Goal: Information Seeking & Learning: Learn about a topic

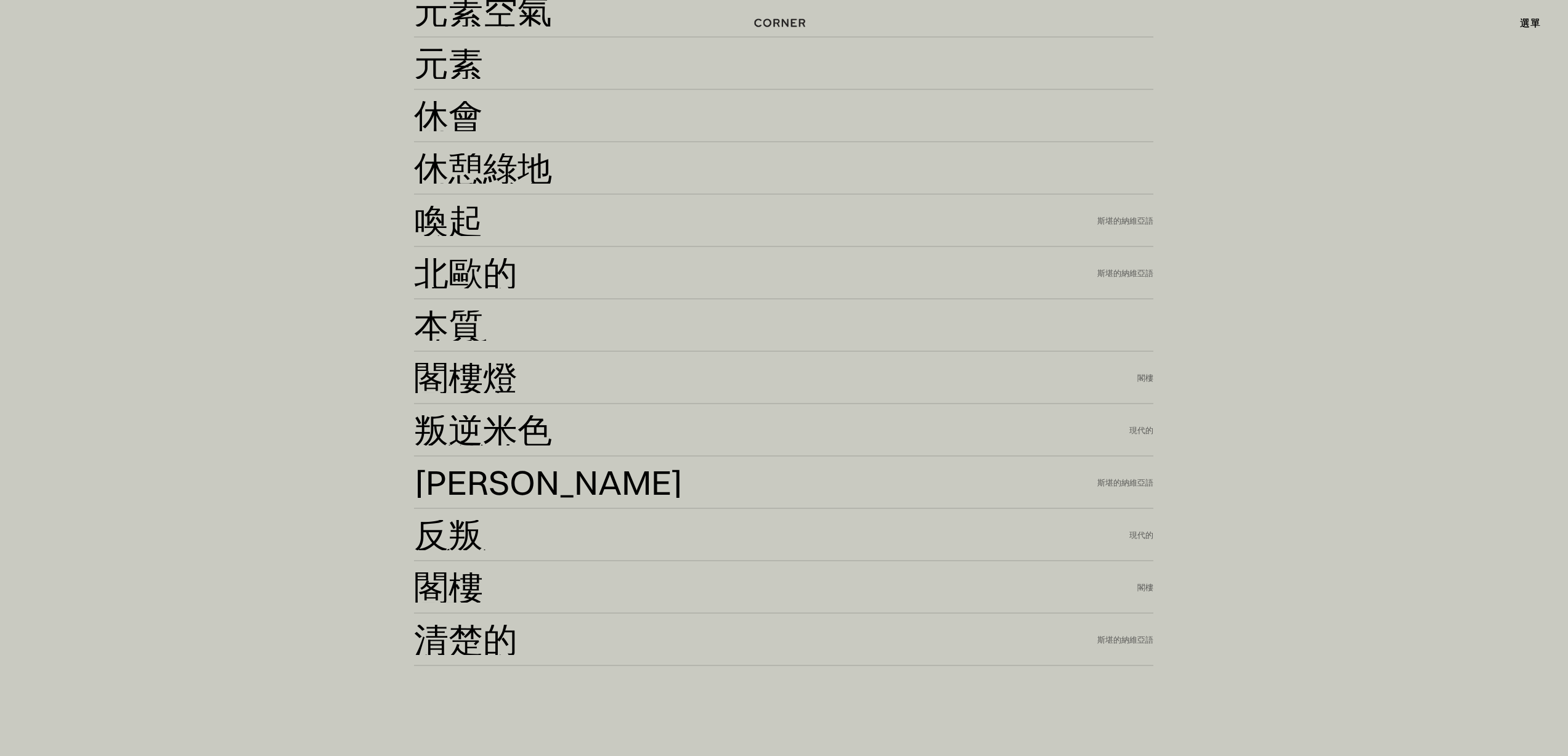
scroll to position [3687, 0]
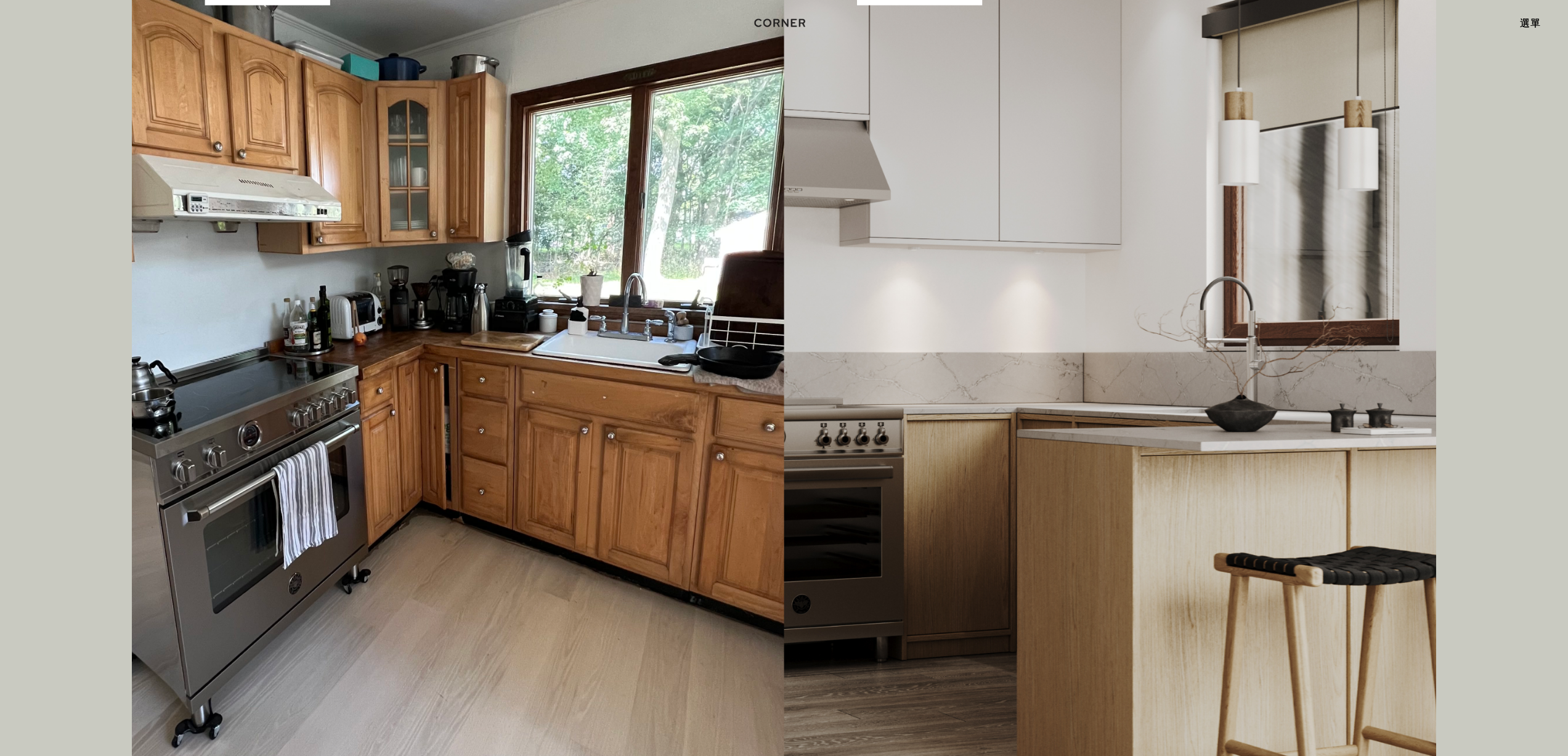
click at [1173, 508] on img at bounding box center [784, 358] width 1304 height 939
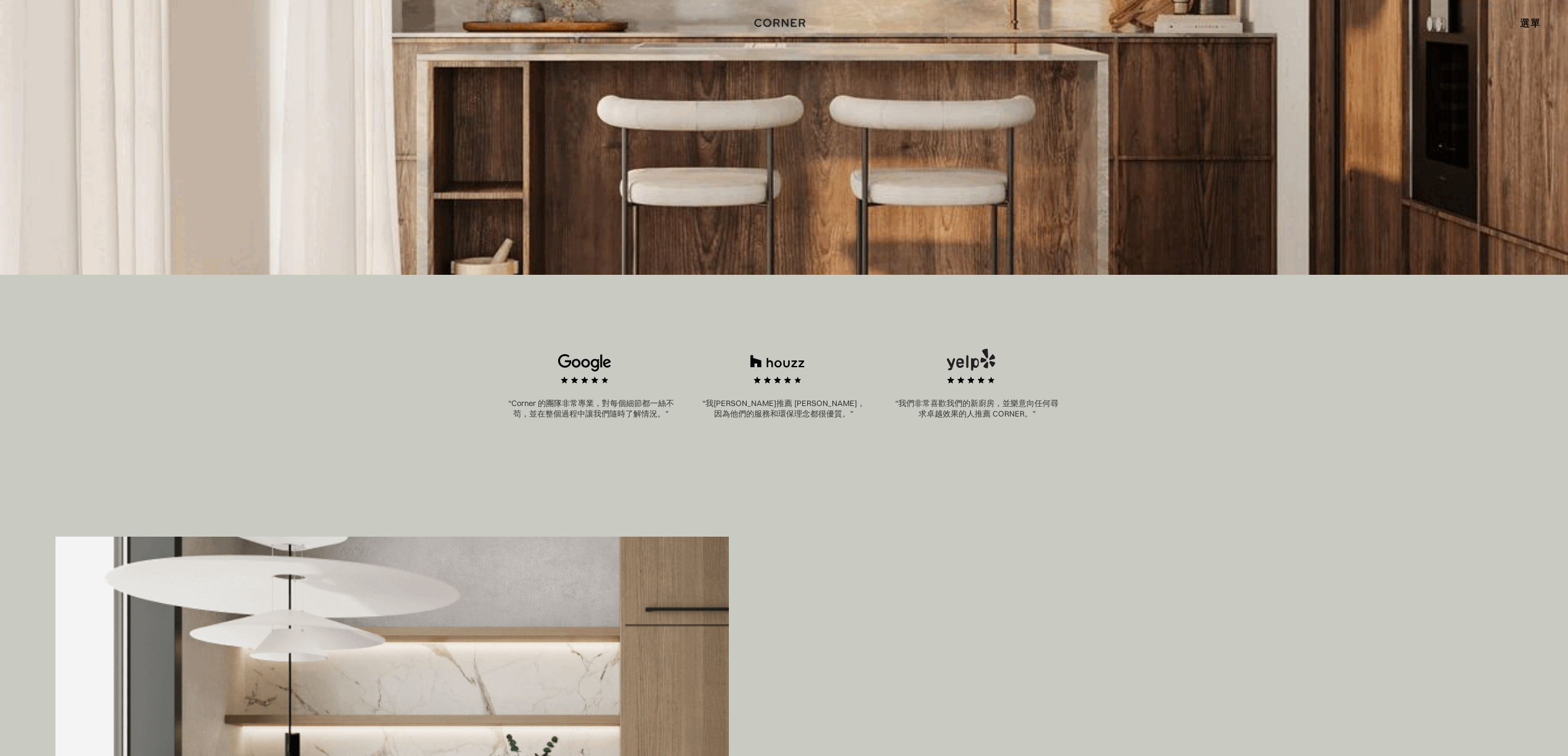
scroll to position [0, 0]
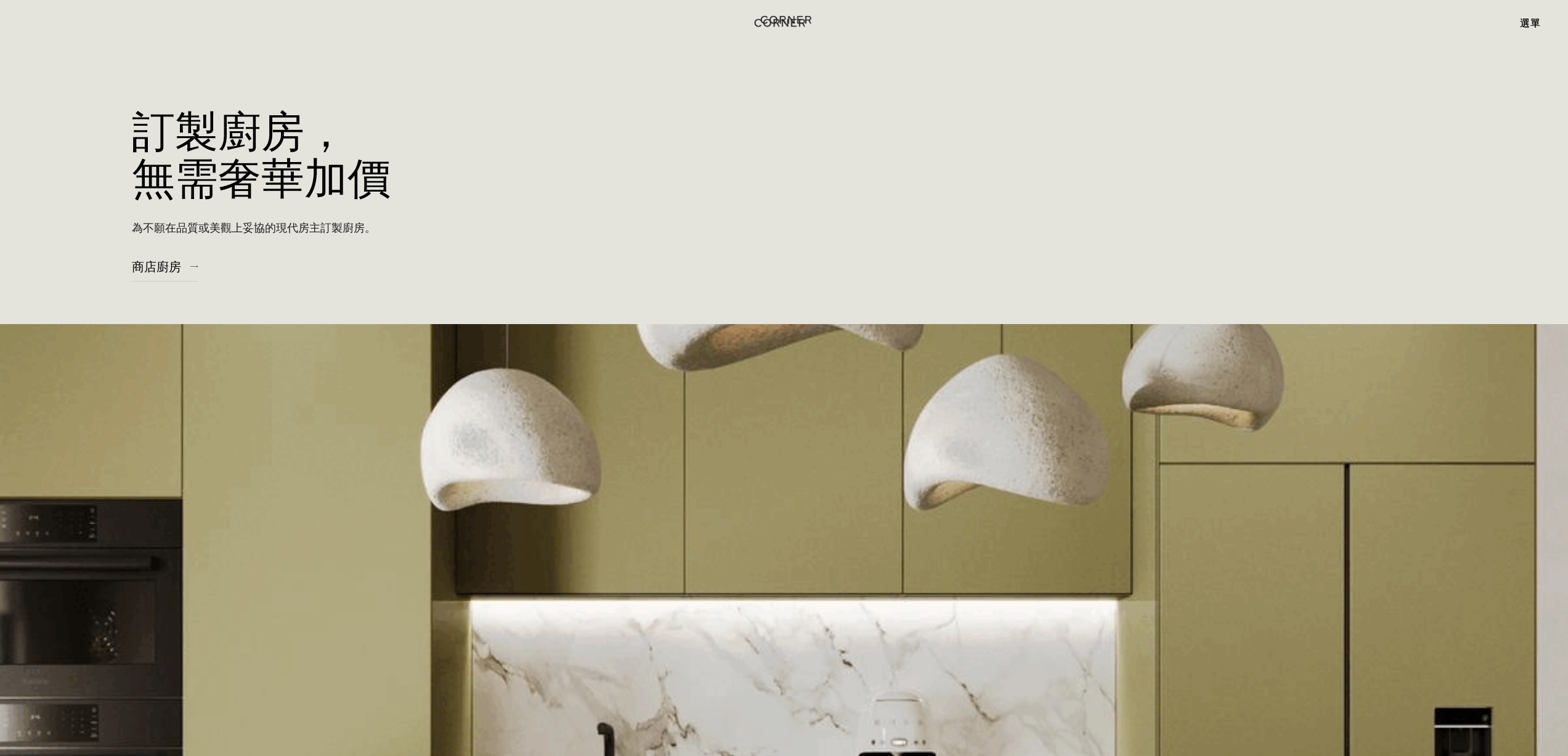
click at [793, 19] on img "家" at bounding box center [786, 19] width 50 height 16
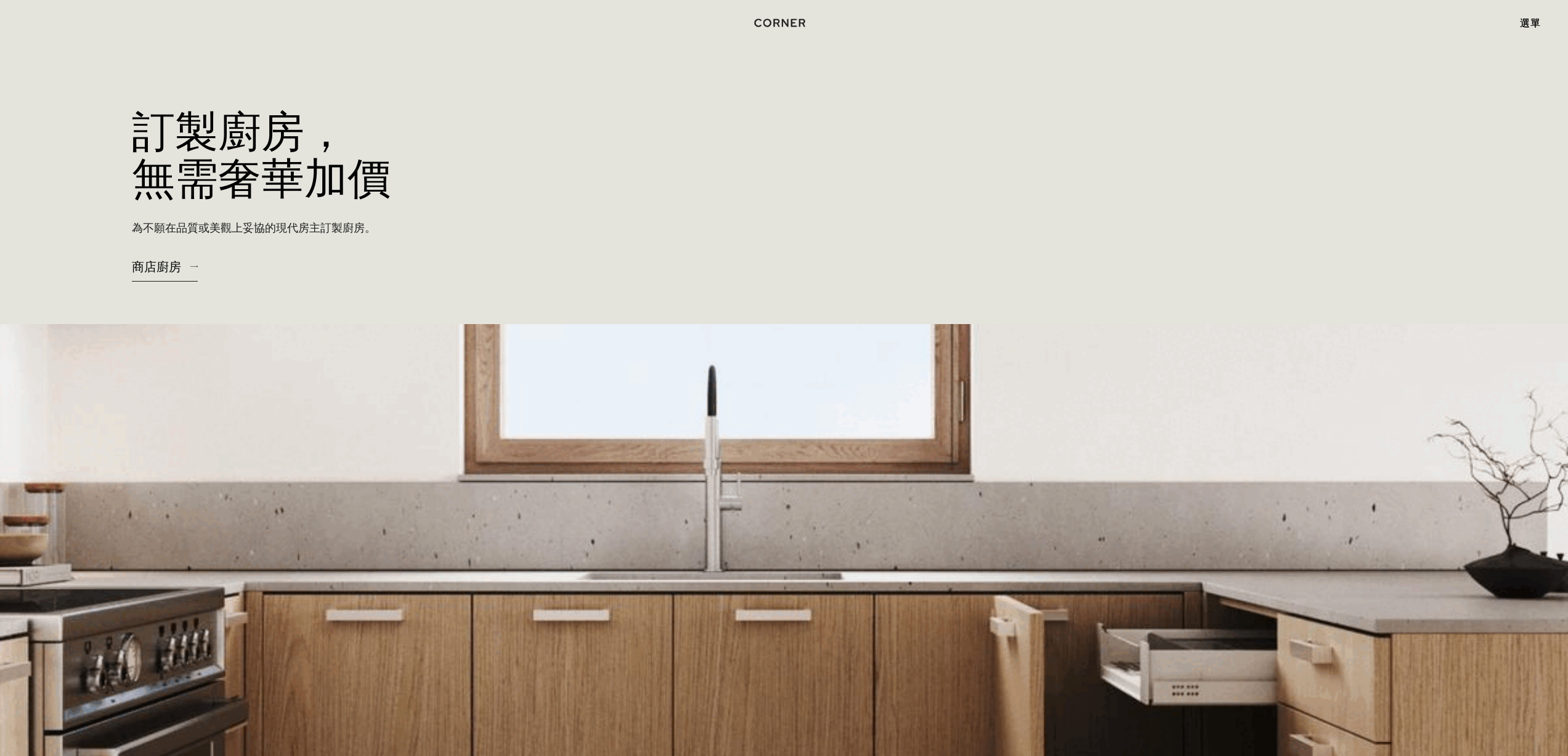
click at [173, 271] on font "商店廚房" at bounding box center [157, 266] width 49 height 15
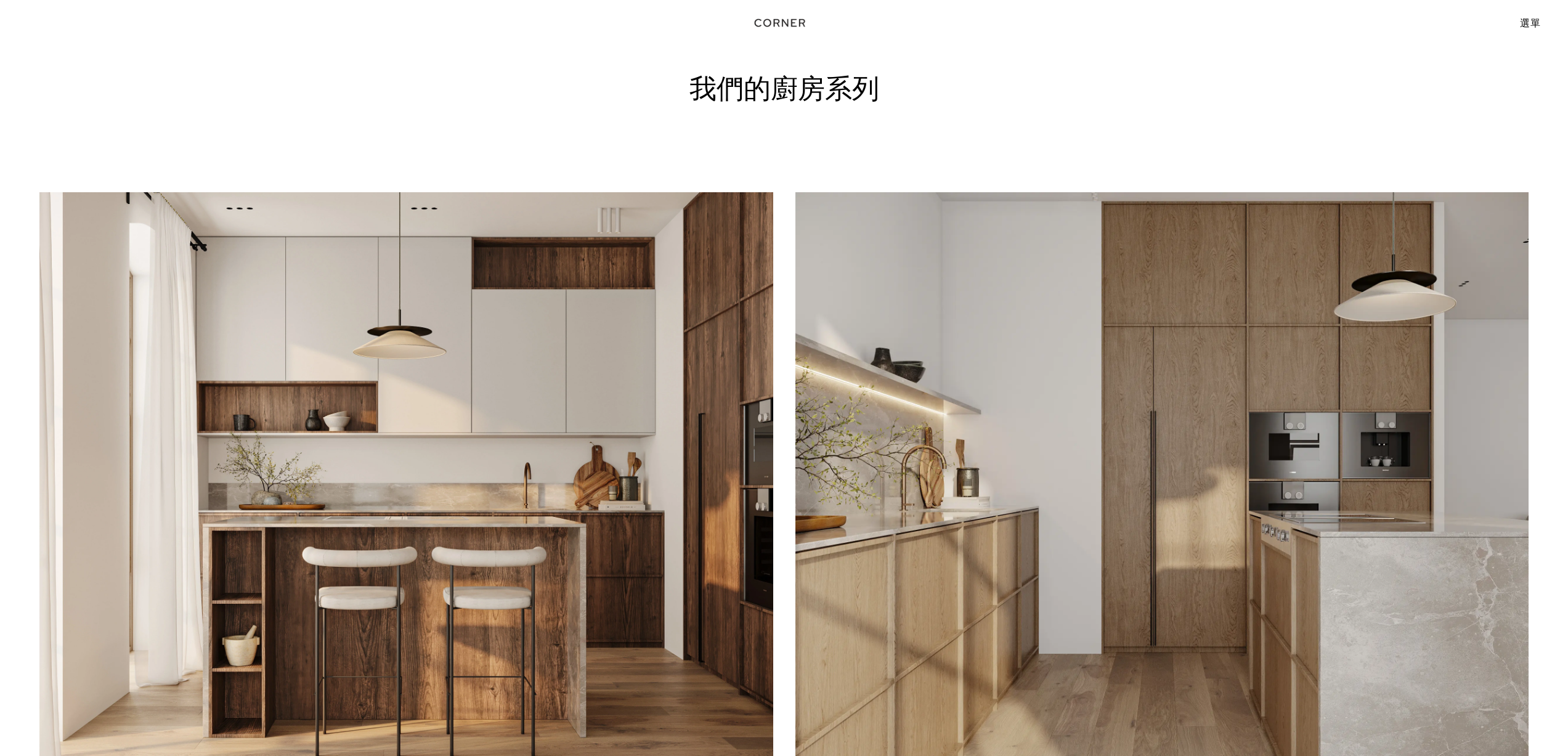
click at [1534, 23] on font "選單" at bounding box center [1530, 23] width 20 height 12
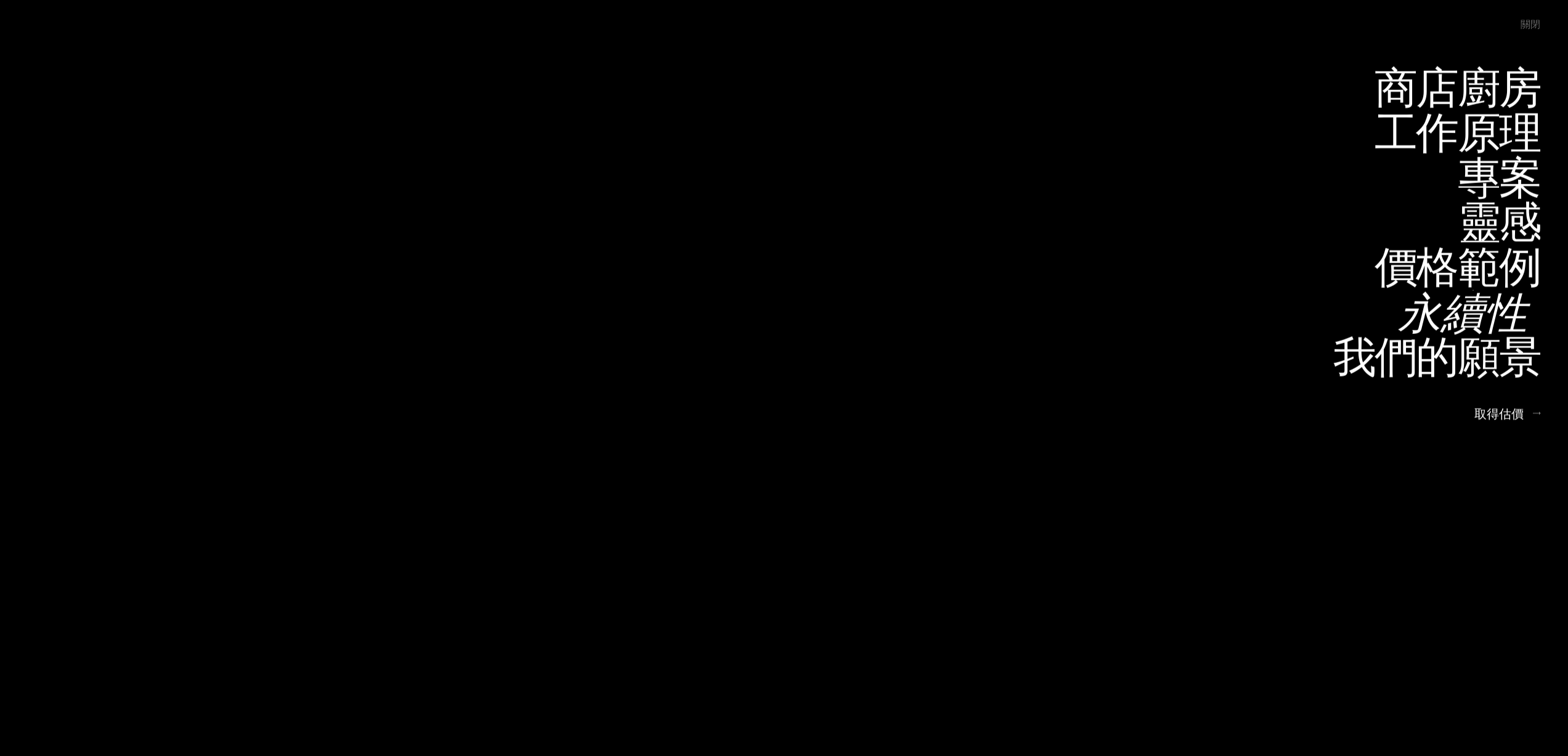
click at [1505, 307] on font "永續性" at bounding box center [1463, 312] width 130 height 60
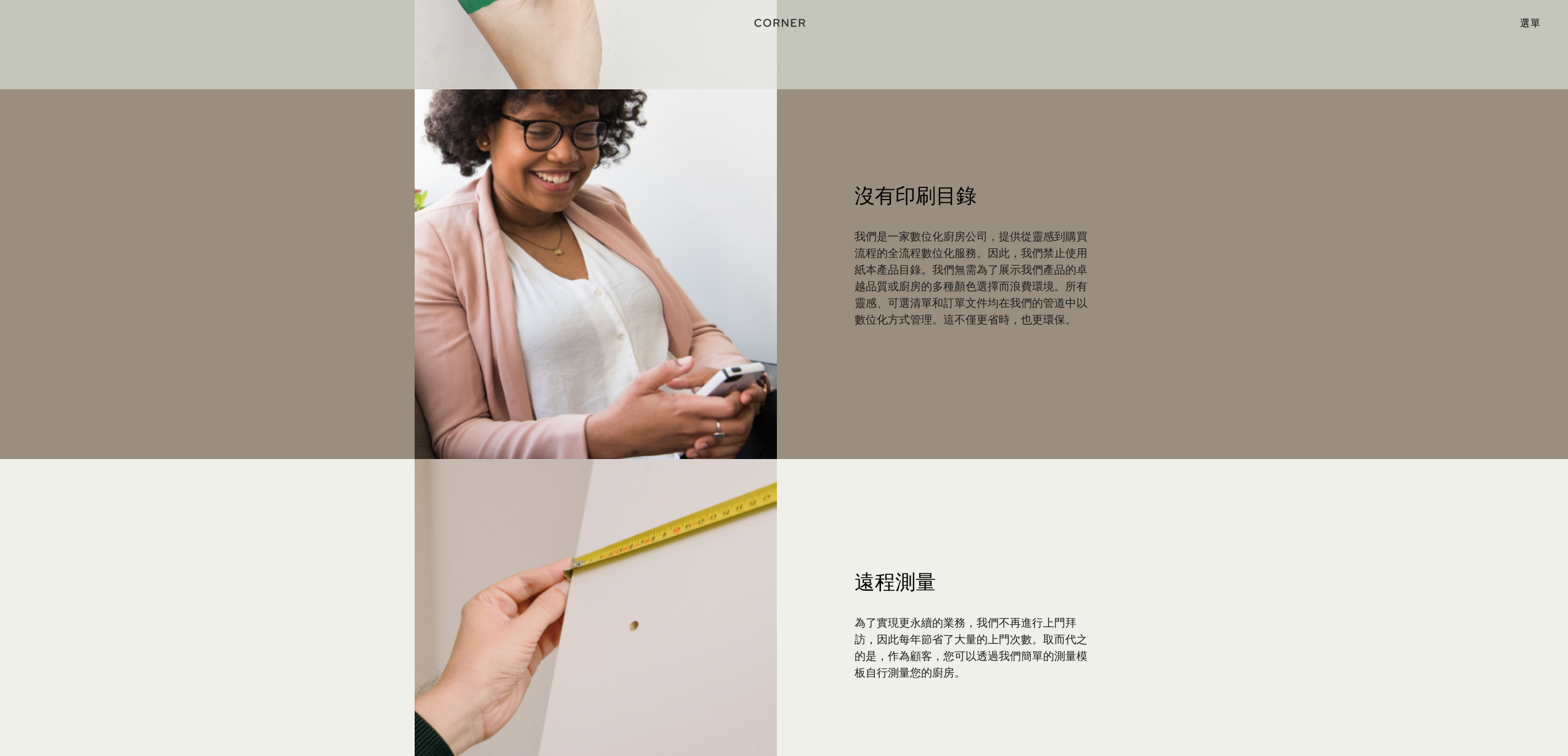
scroll to position [2493, 0]
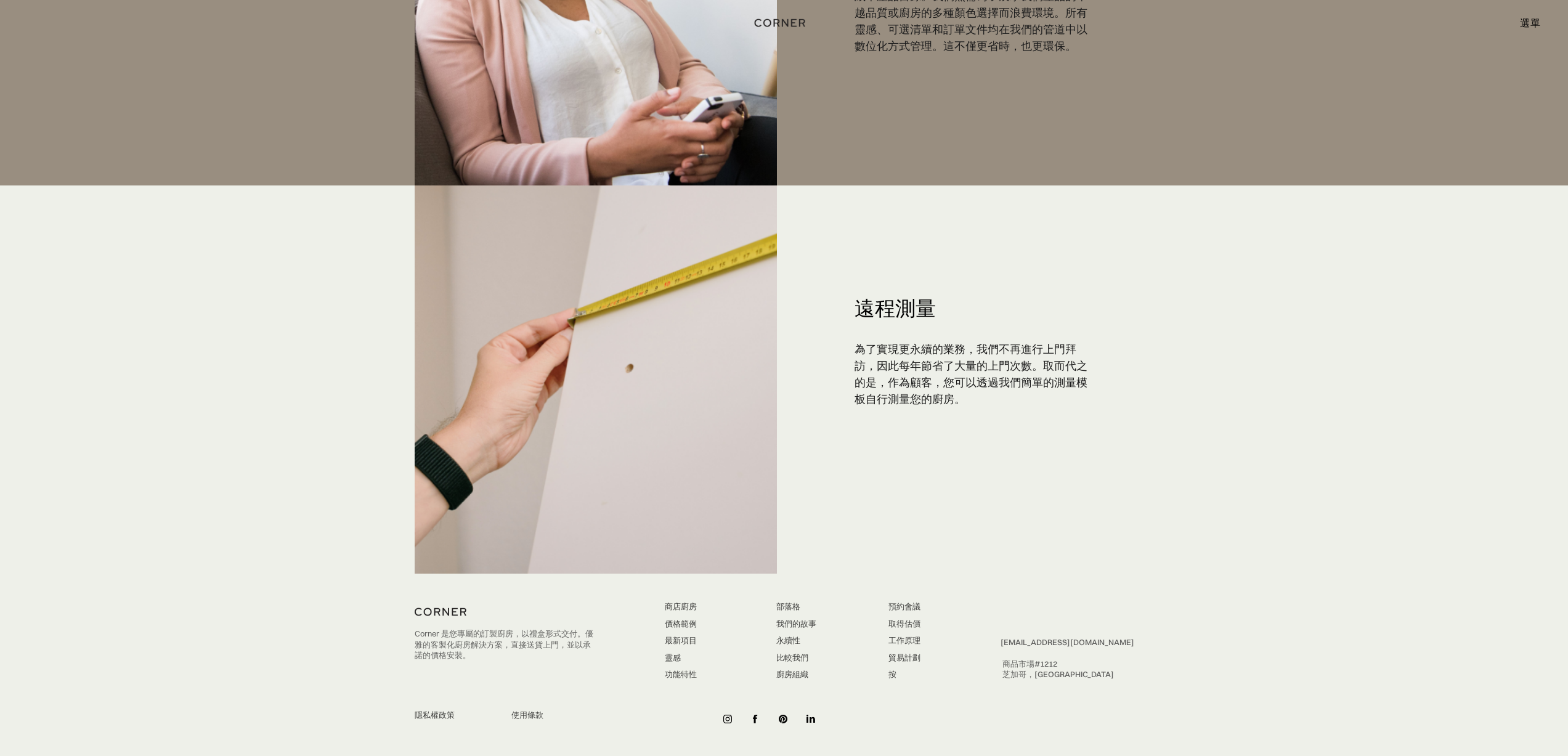
click at [689, 642] on font "最新項目" at bounding box center [680, 640] width 32 height 10
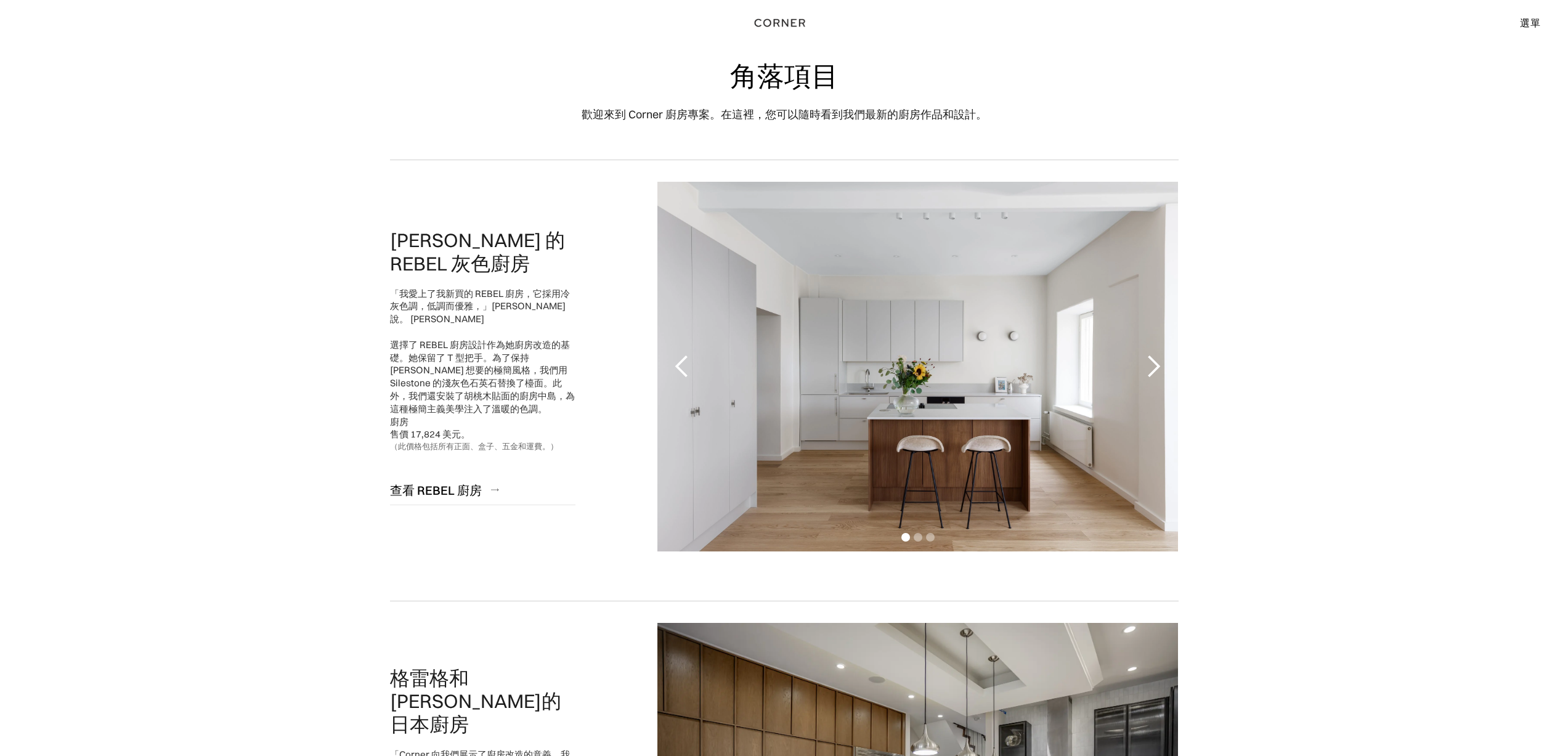
click at [1152, 375] on div "下一張投影片" at bounding box center [1153, 367] width 25 height 25
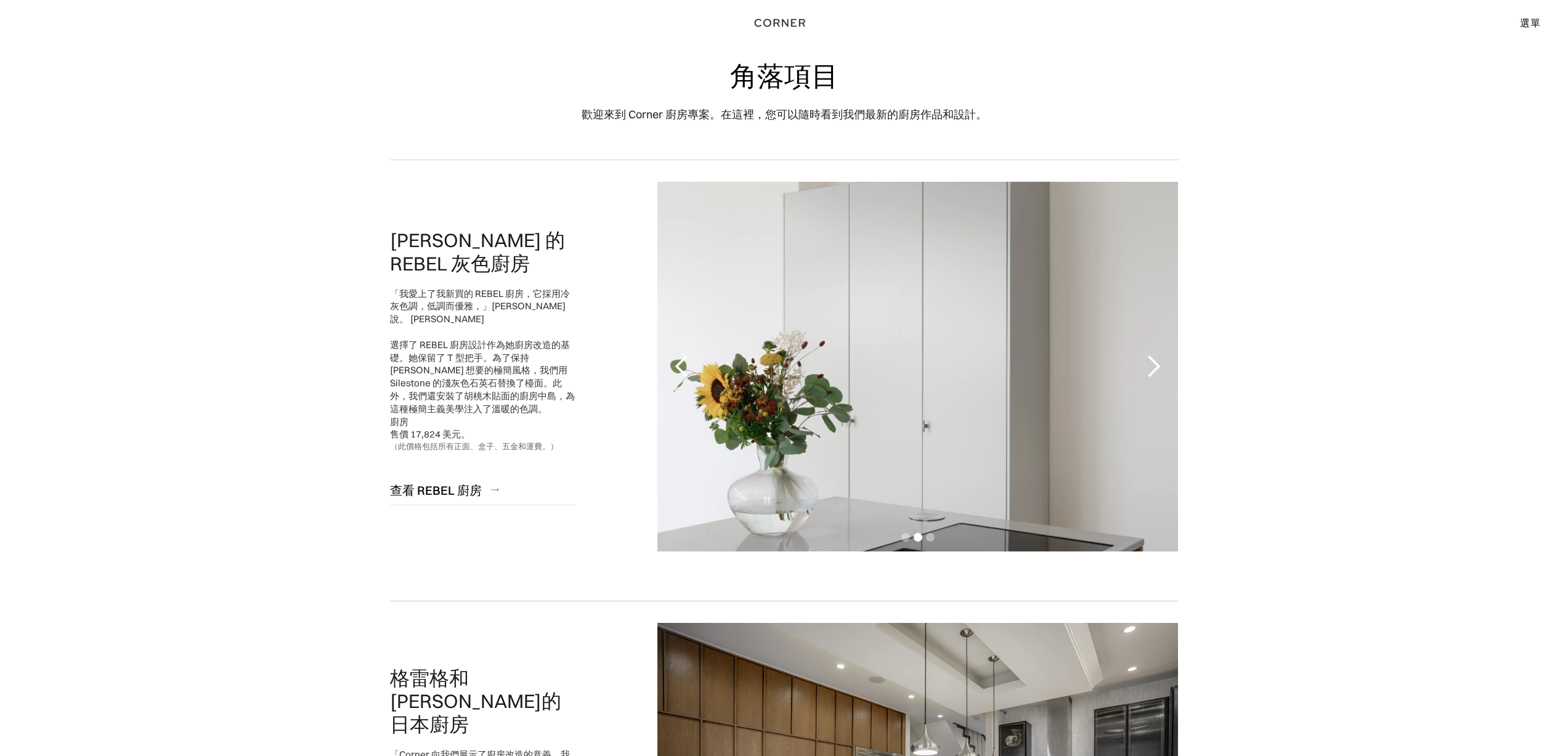
click at [1152, 375] on div "下一張投影片" at bounding box center [1153, 367] width 25 height 25
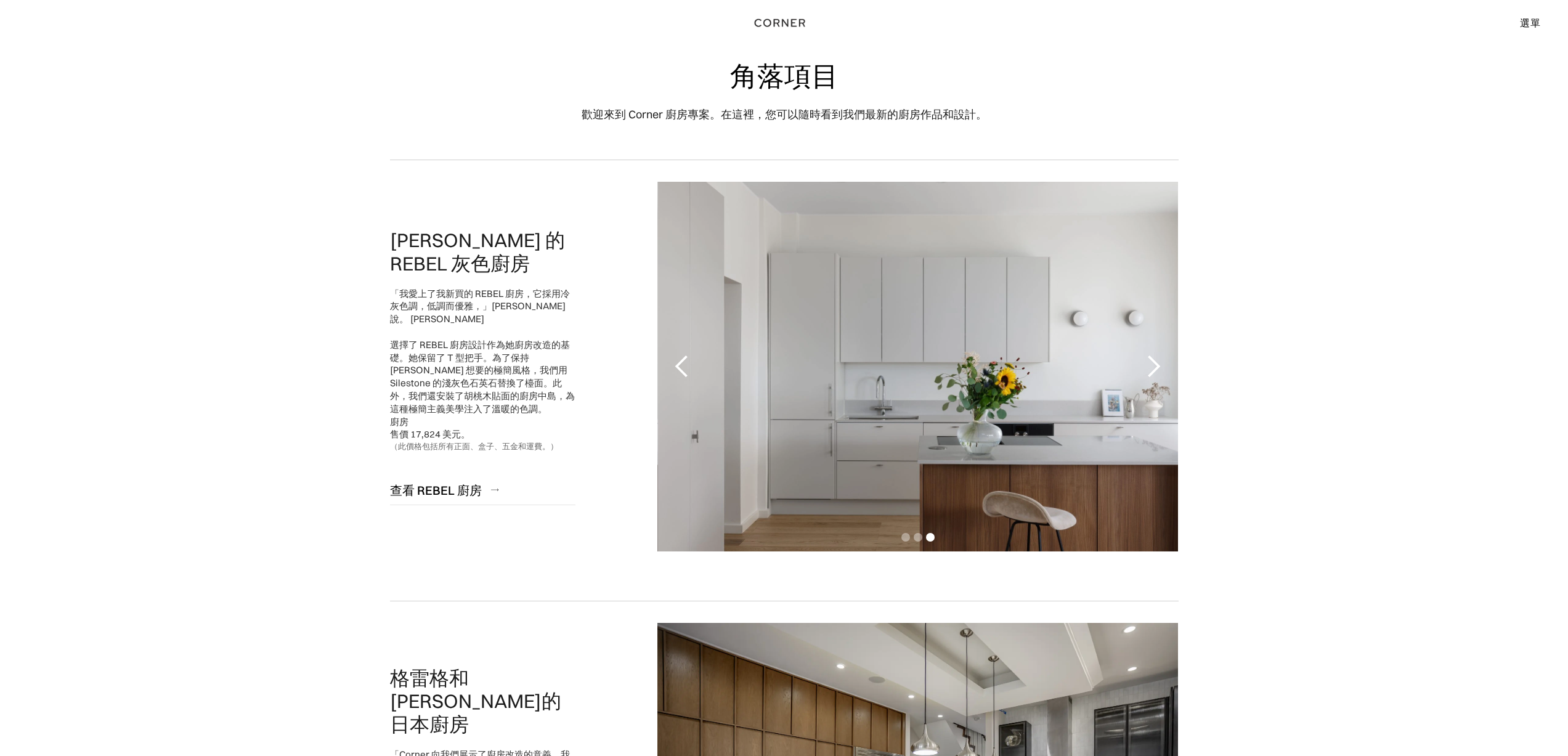
click at [1152, 375] on div "下一張投影片" at bounding box center [1153, 367] width 25 height 25
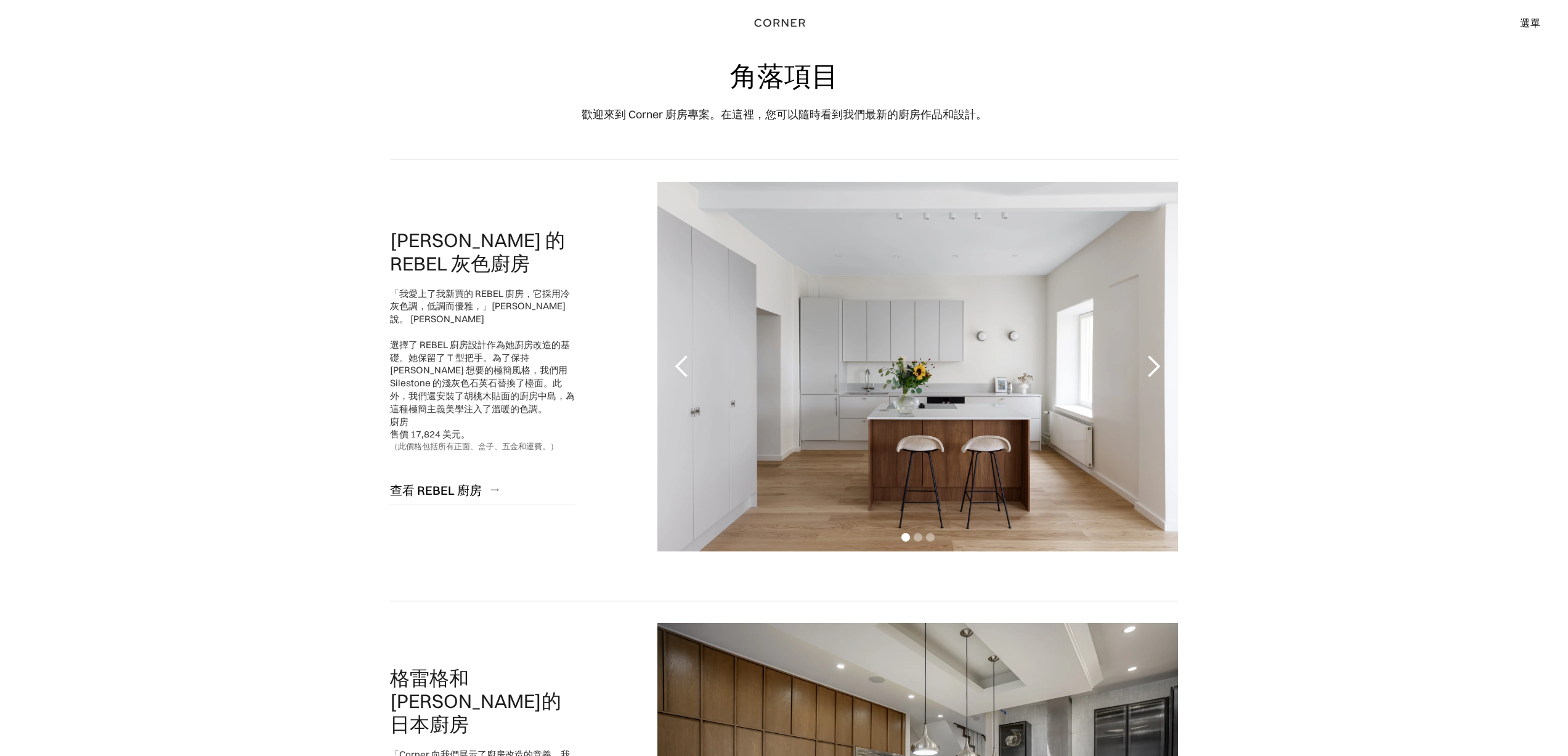
click at [1152, 375] on div "下一張投影片" at bounding box center [1153, 367] width 25 height 25
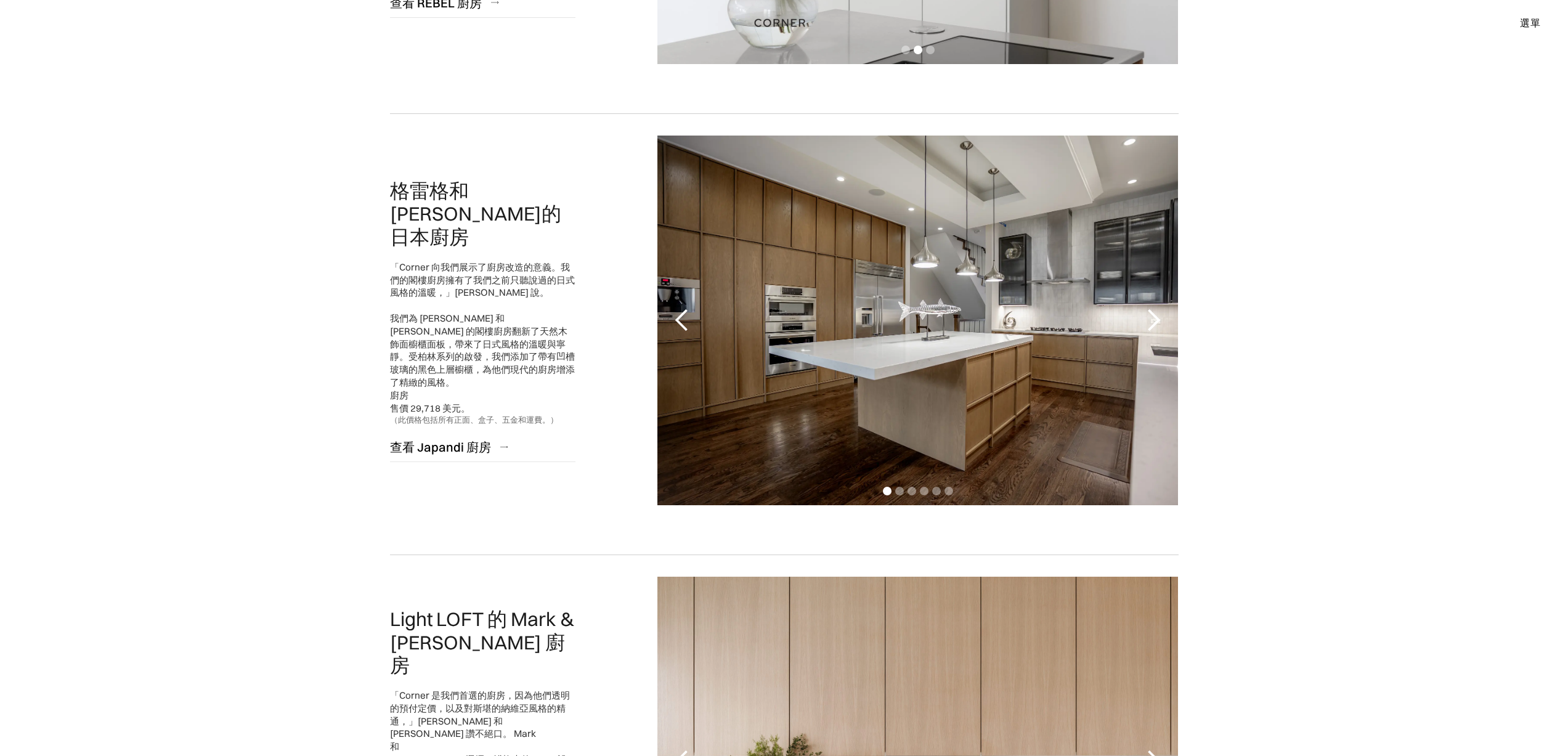
scroll to position [493, 0]
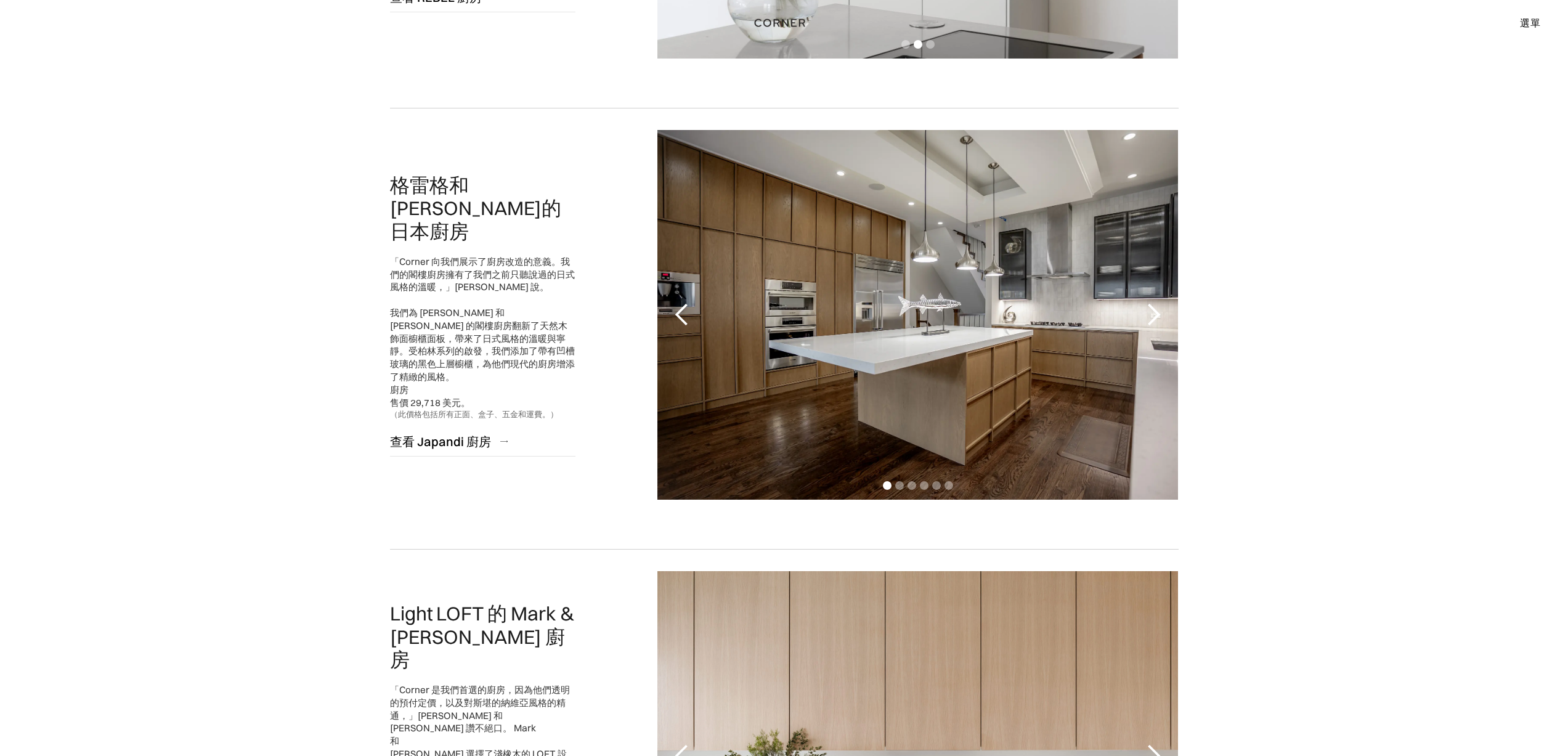
click at [1161, 313] on div "下一張投影片" at bounding box center [1153, 315] width 25 height 25
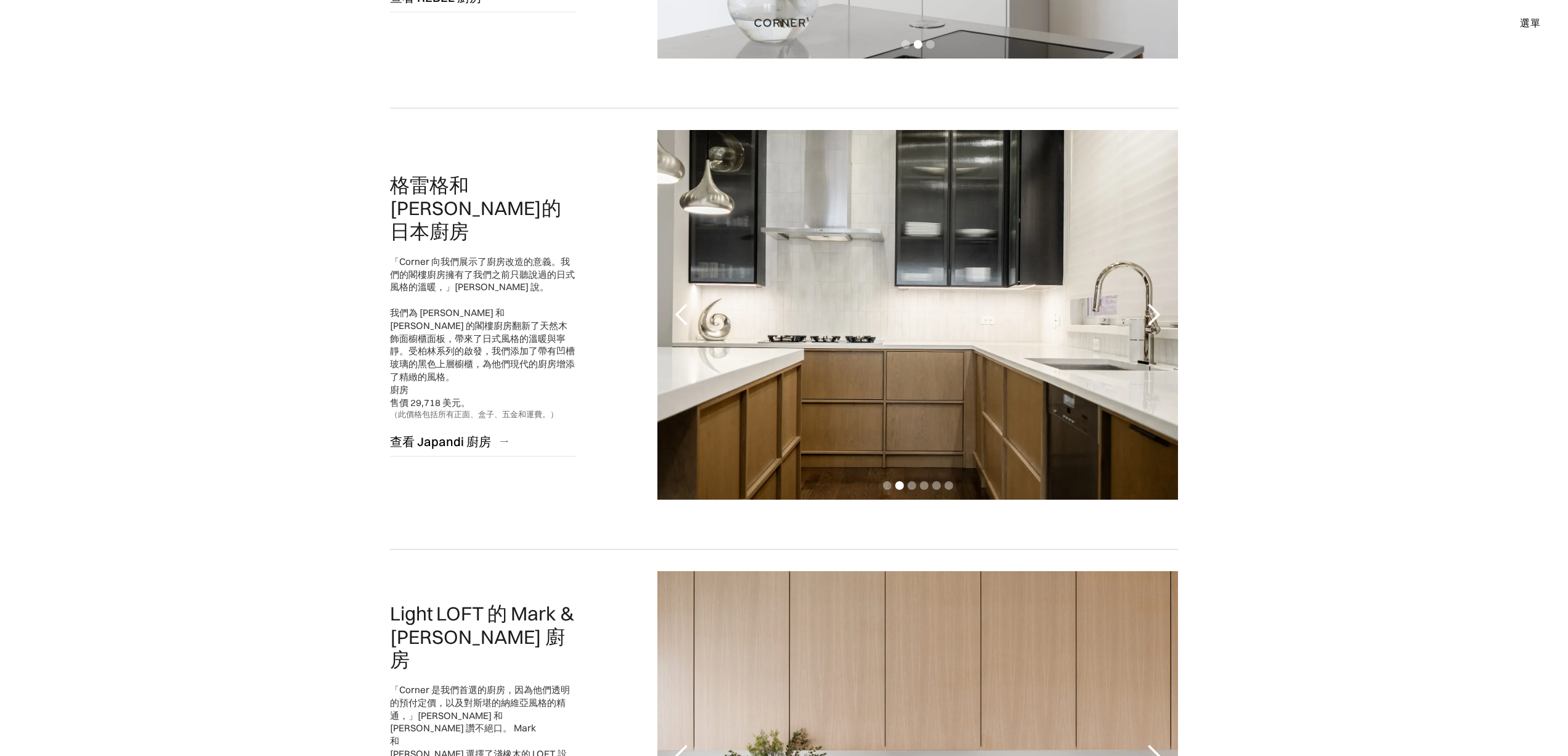
click at [1157, 314] on div "下一張投影片" at bounding box center [1153, 315] width 25 height 25
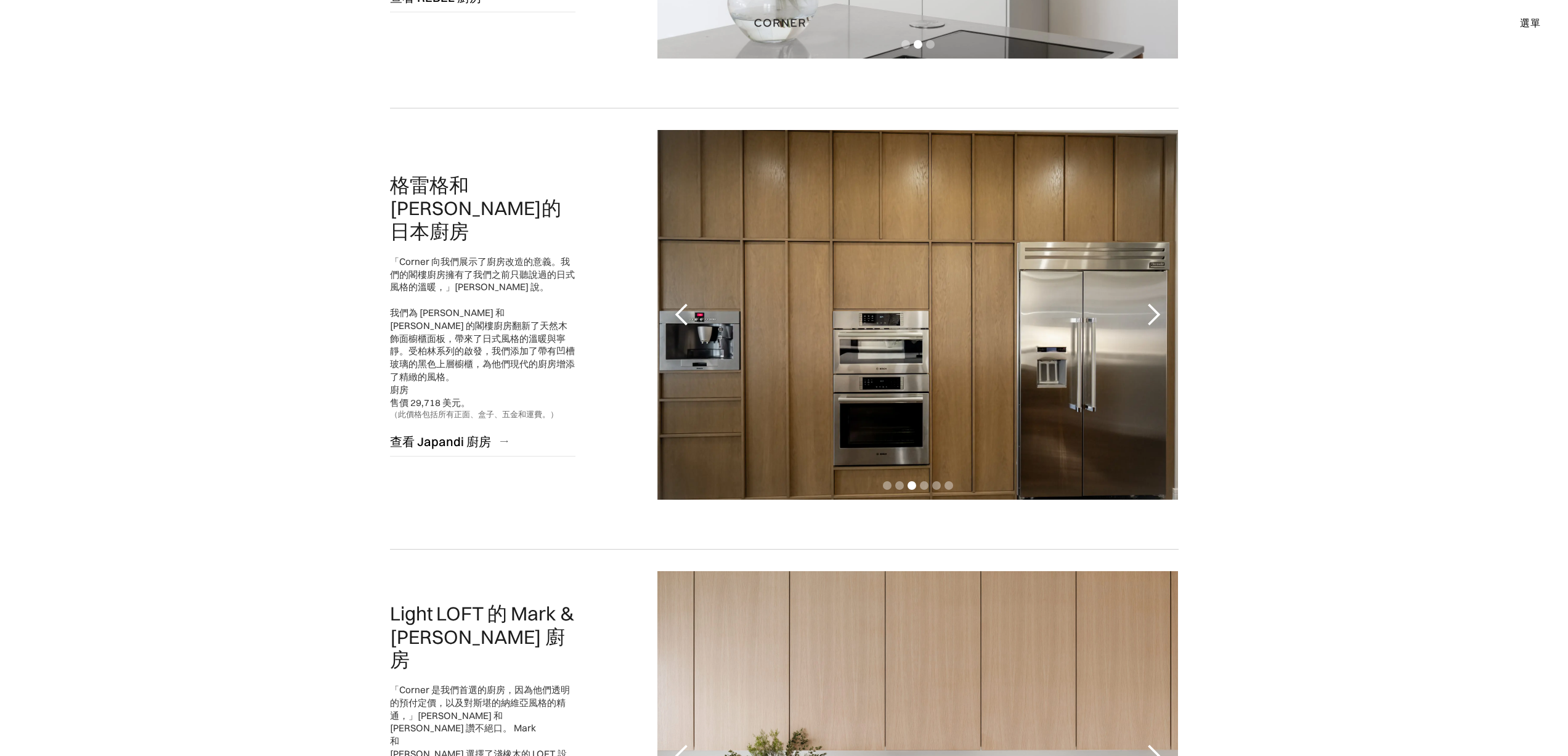
click at [1157, 314] on div "下一張投影片" at bounding box center [1153, 315] width 25 height 25
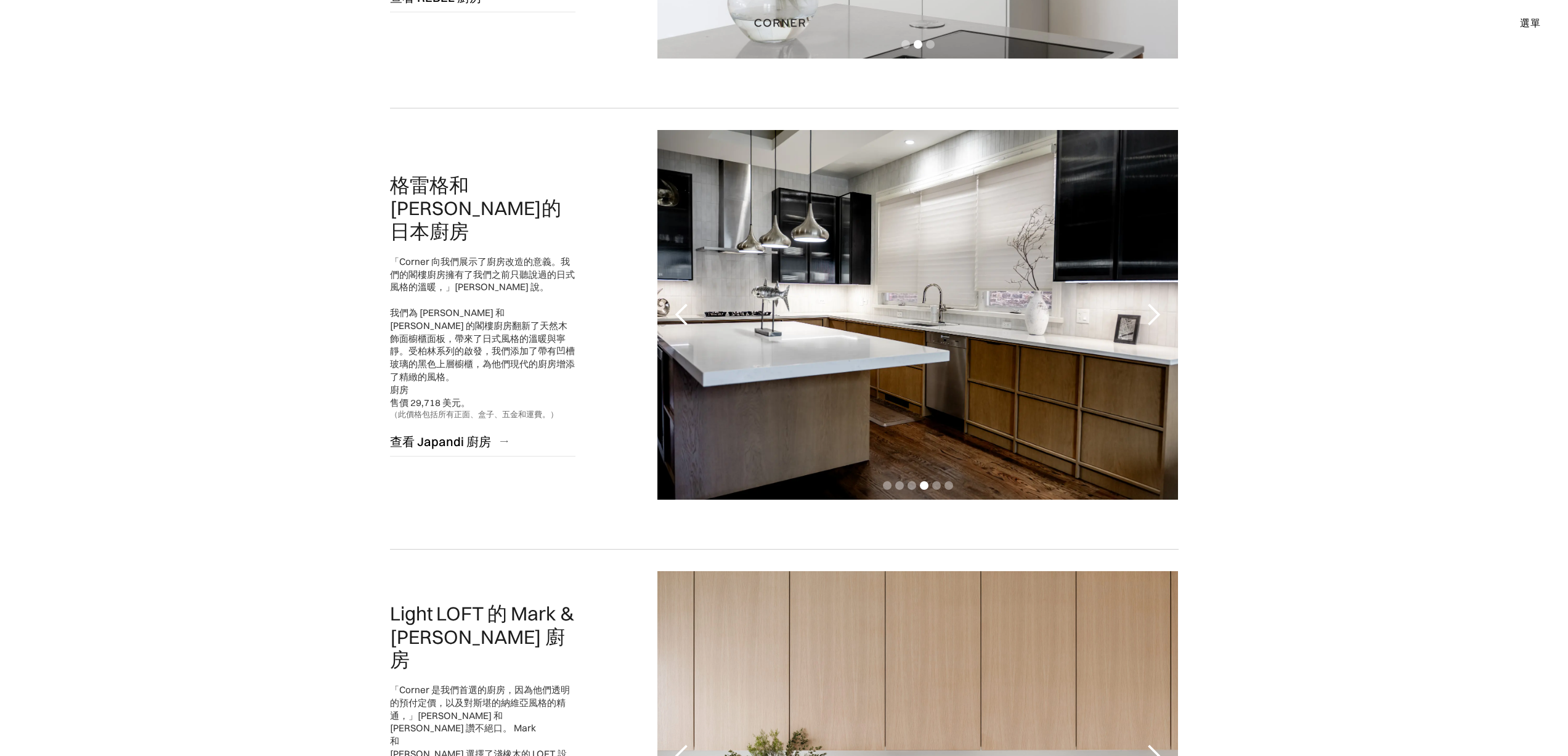
click at [1157, 314] on div "下一張投影片" at bounding box center [1153, 315] width 25 height 25
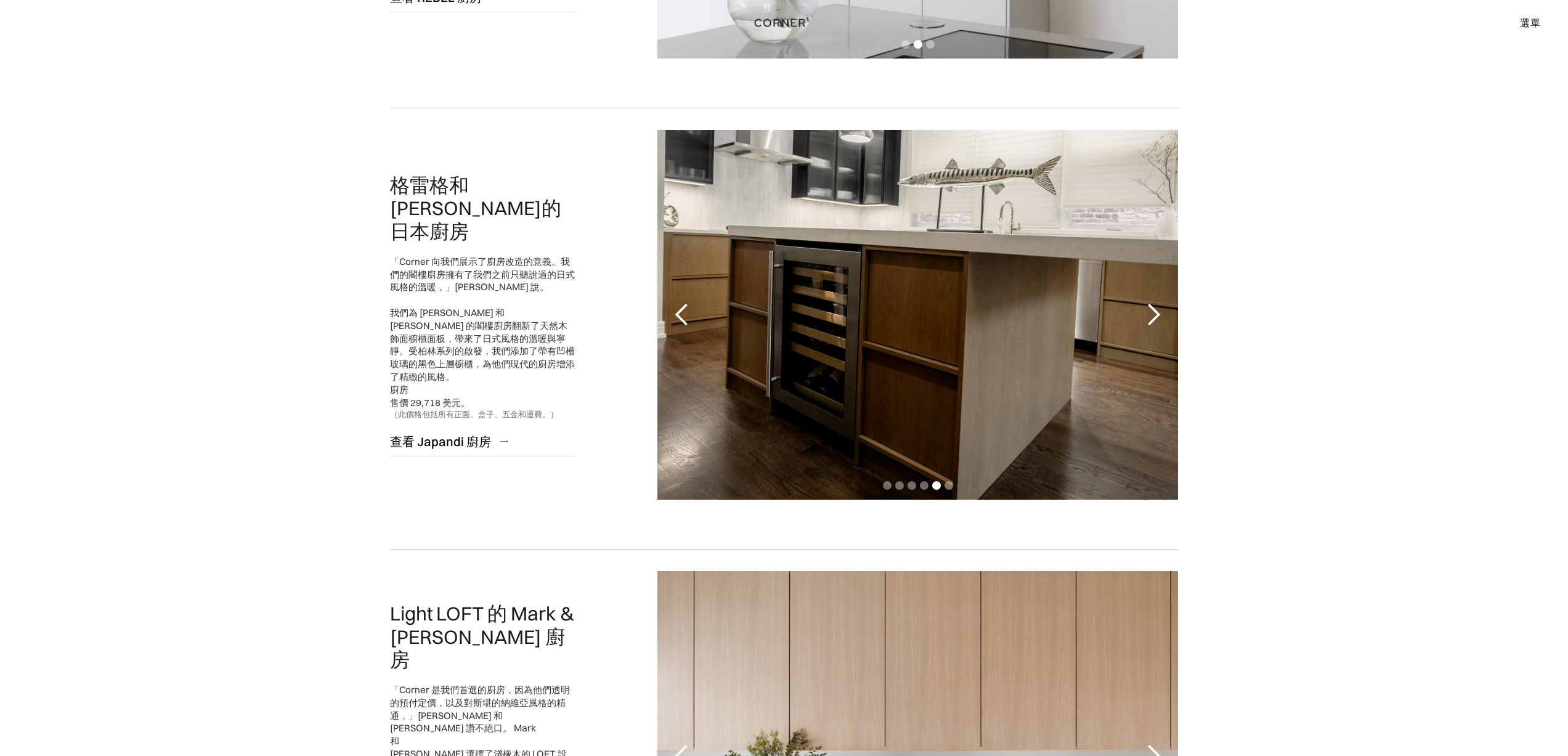
click at [1157, 314] on div "下一張投影片" at bounding box center [1153, 315] width 25 height 25
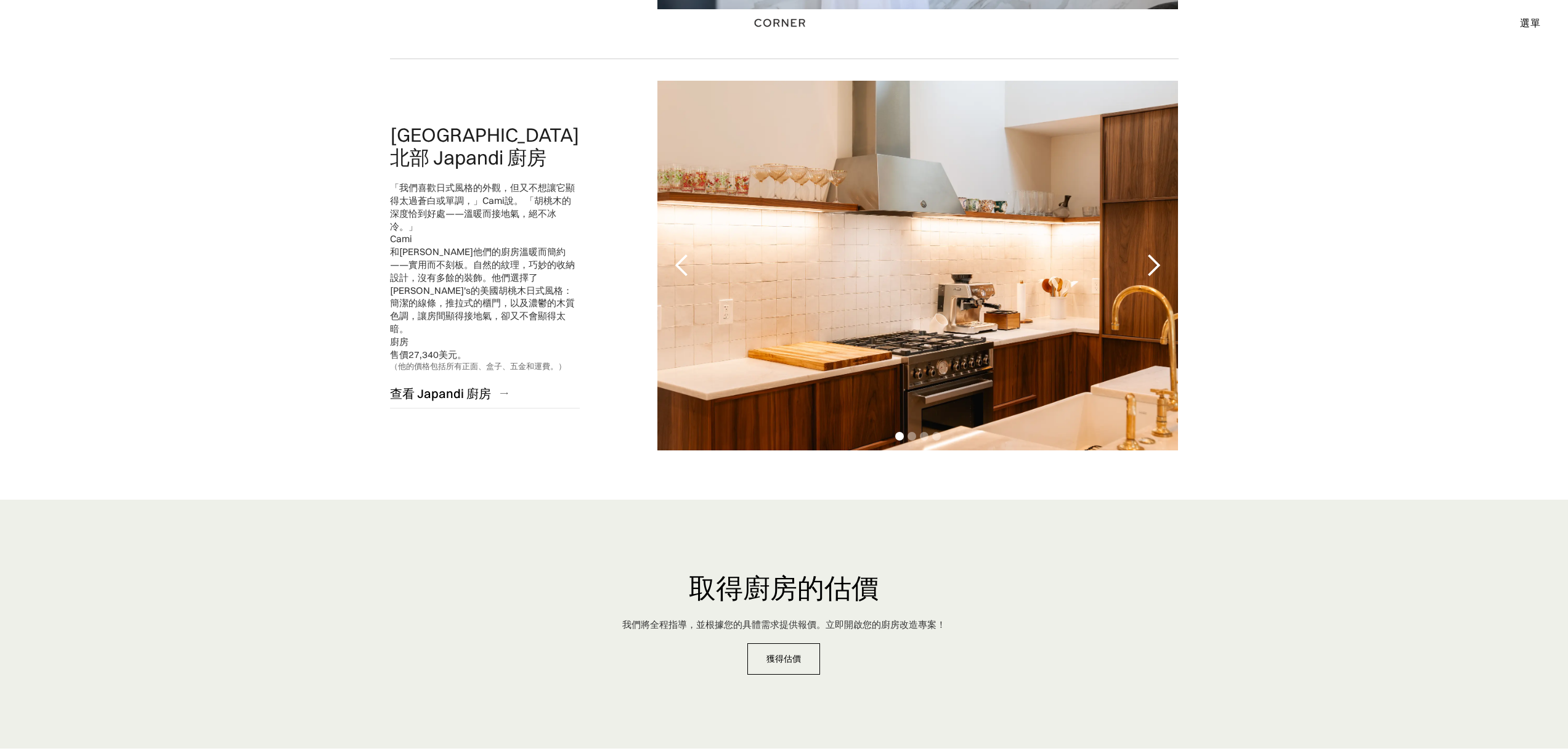
scroll to position [2936, 0]
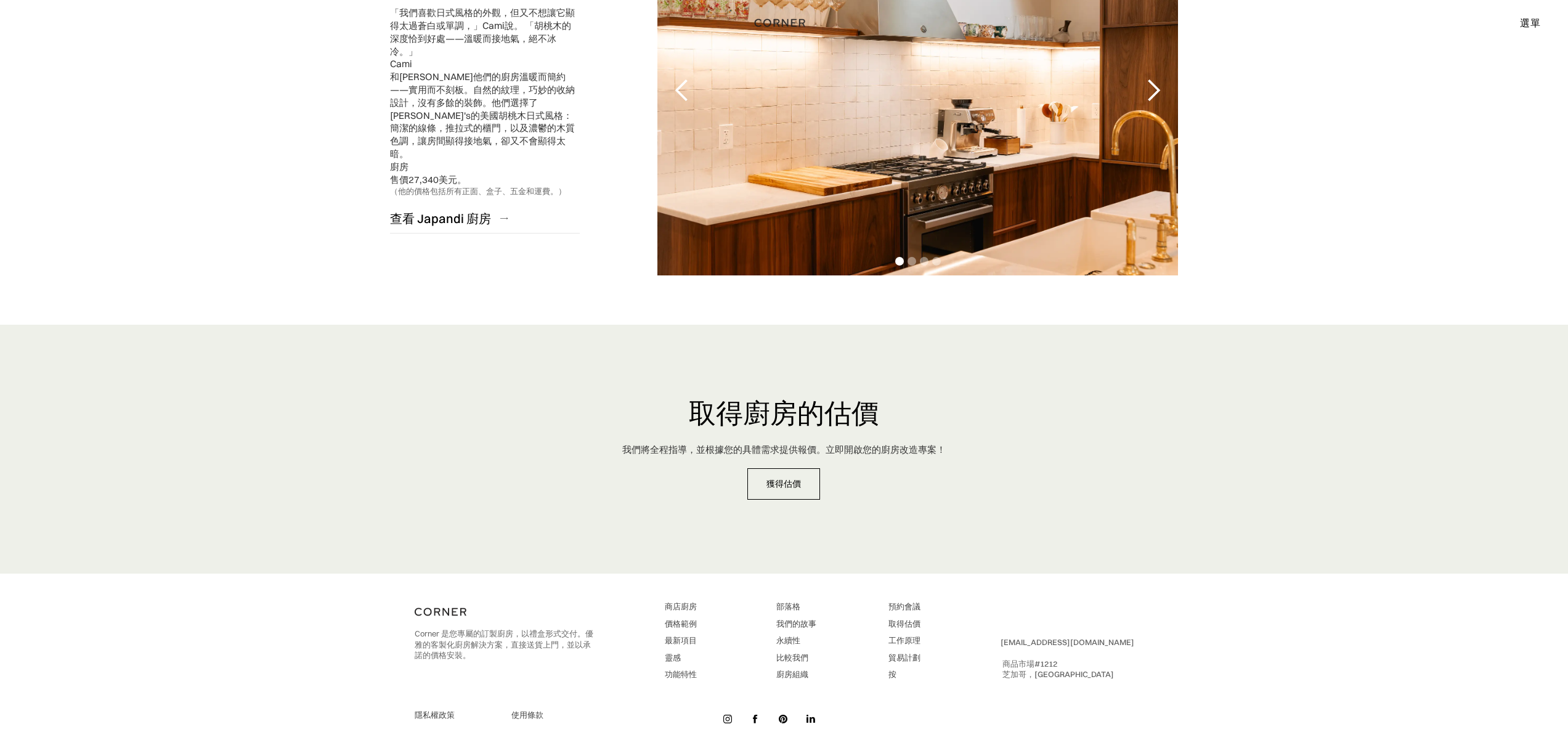
click at [916, 629] on link "取得估價" at bounding box center [904, 624] width 32 height 11
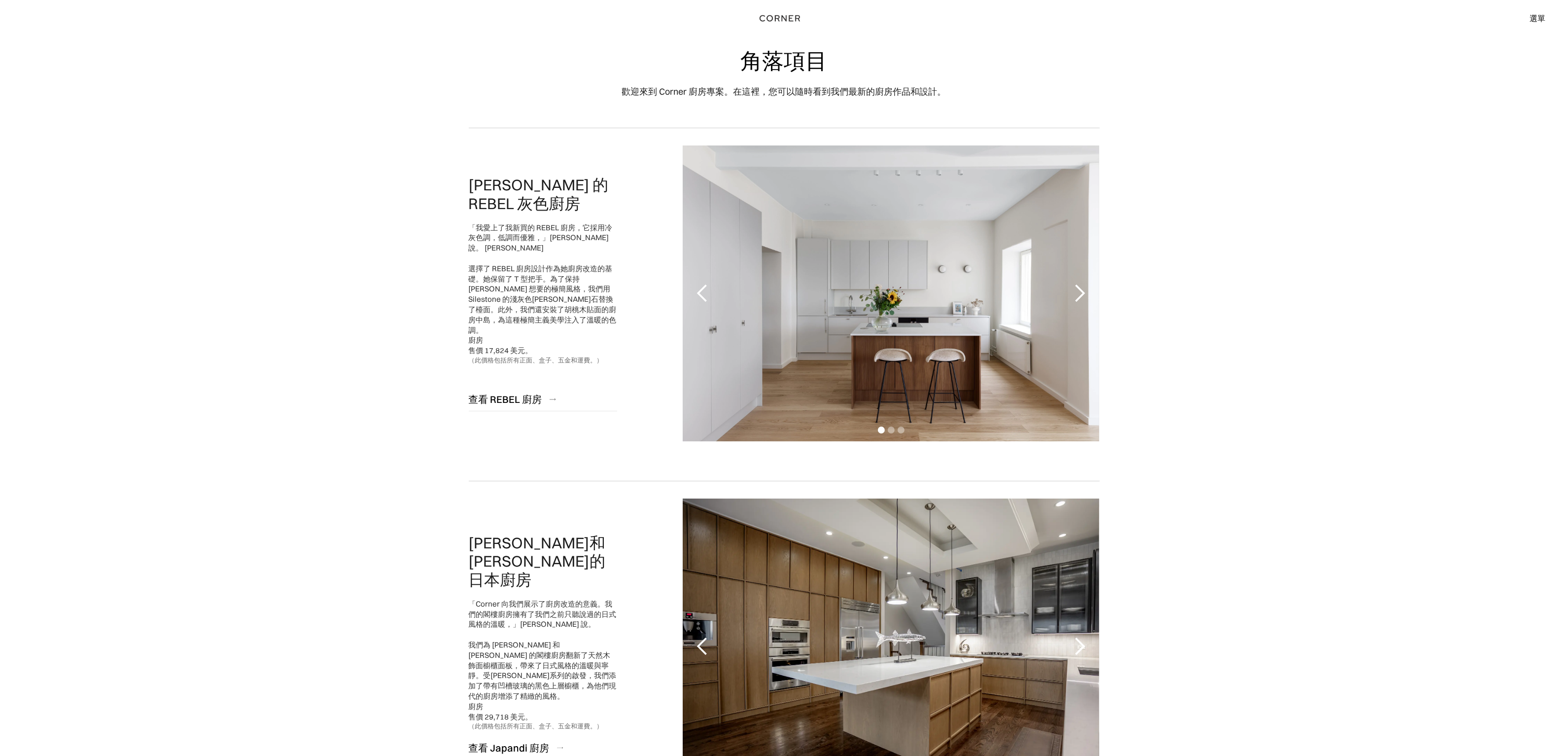
click at [1254, 22] on font "選單" at bounding box center [1538, 19] width 16 height 10
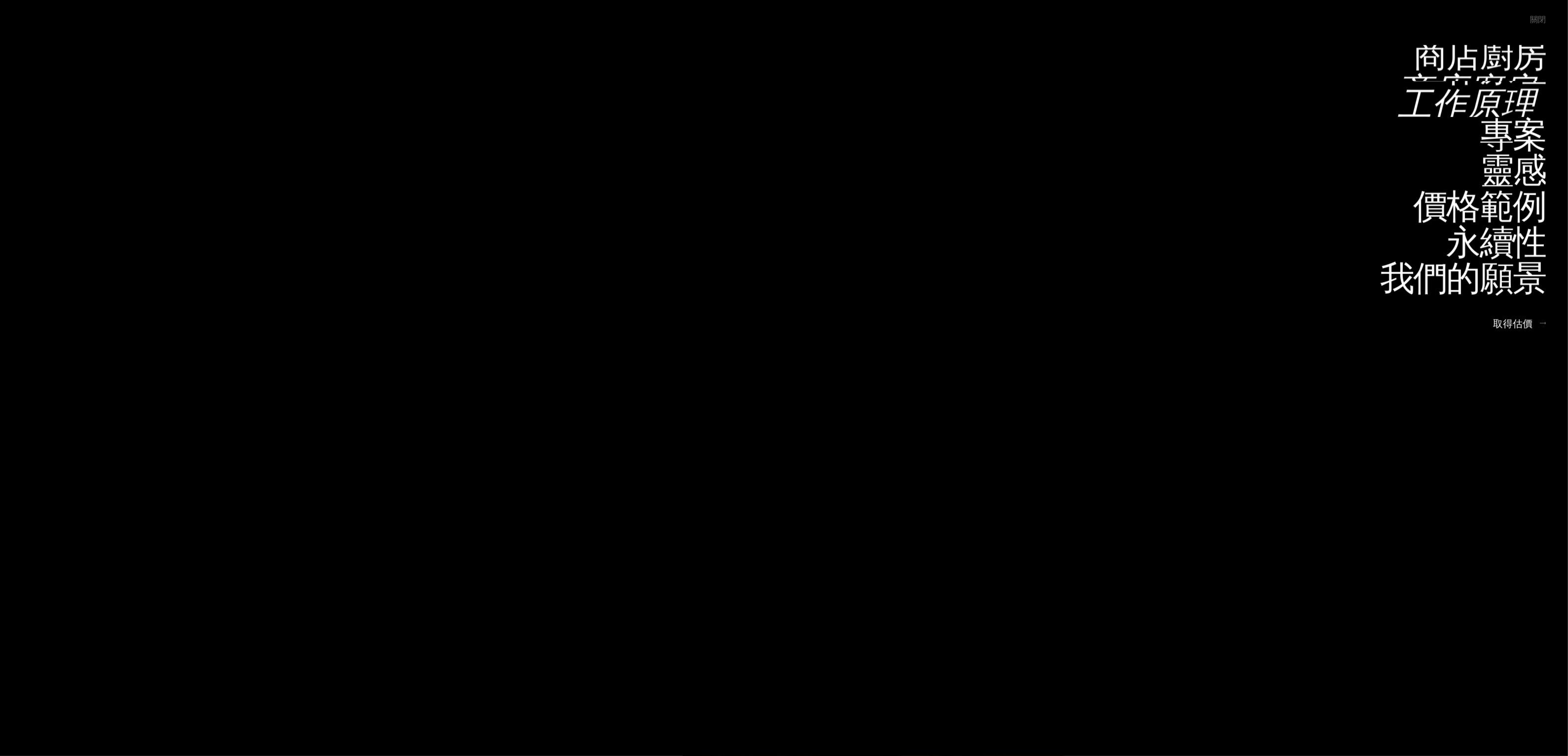
click at [1254, 95] on font "工作原理" at bounding box center [1466, 103] width 138 height 48
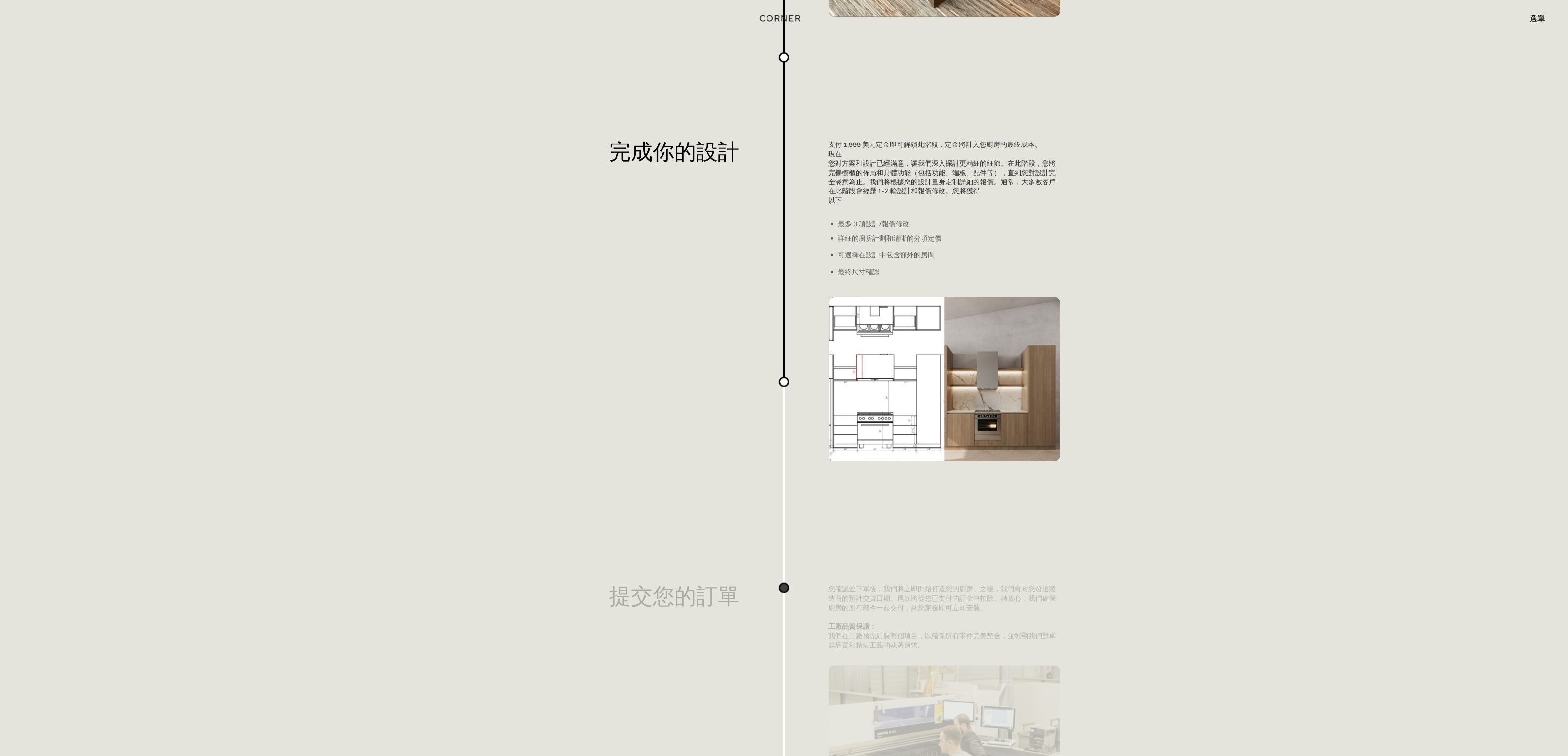
scroll to position [1463, 0]
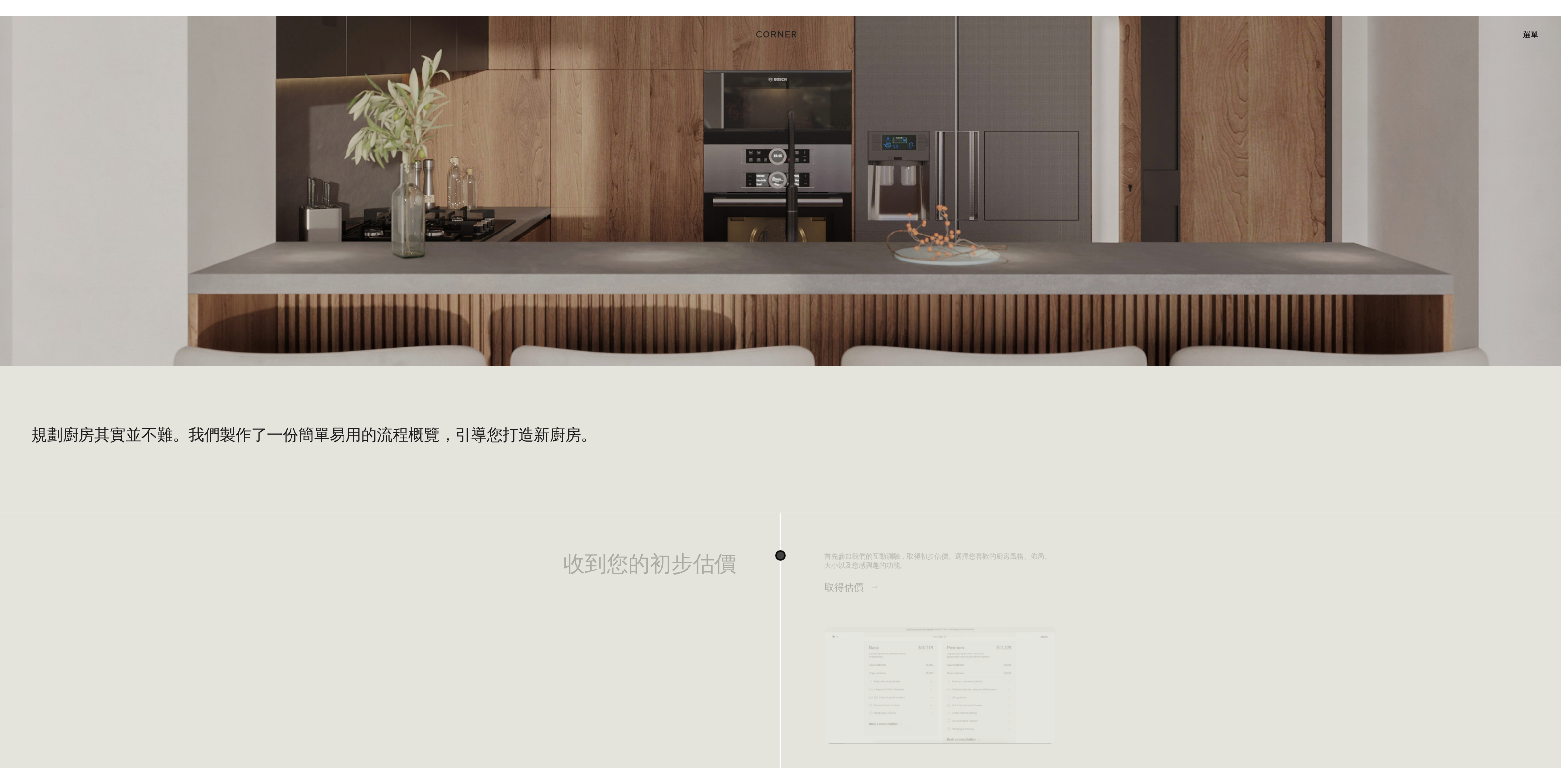
scroll to position [0, 0]
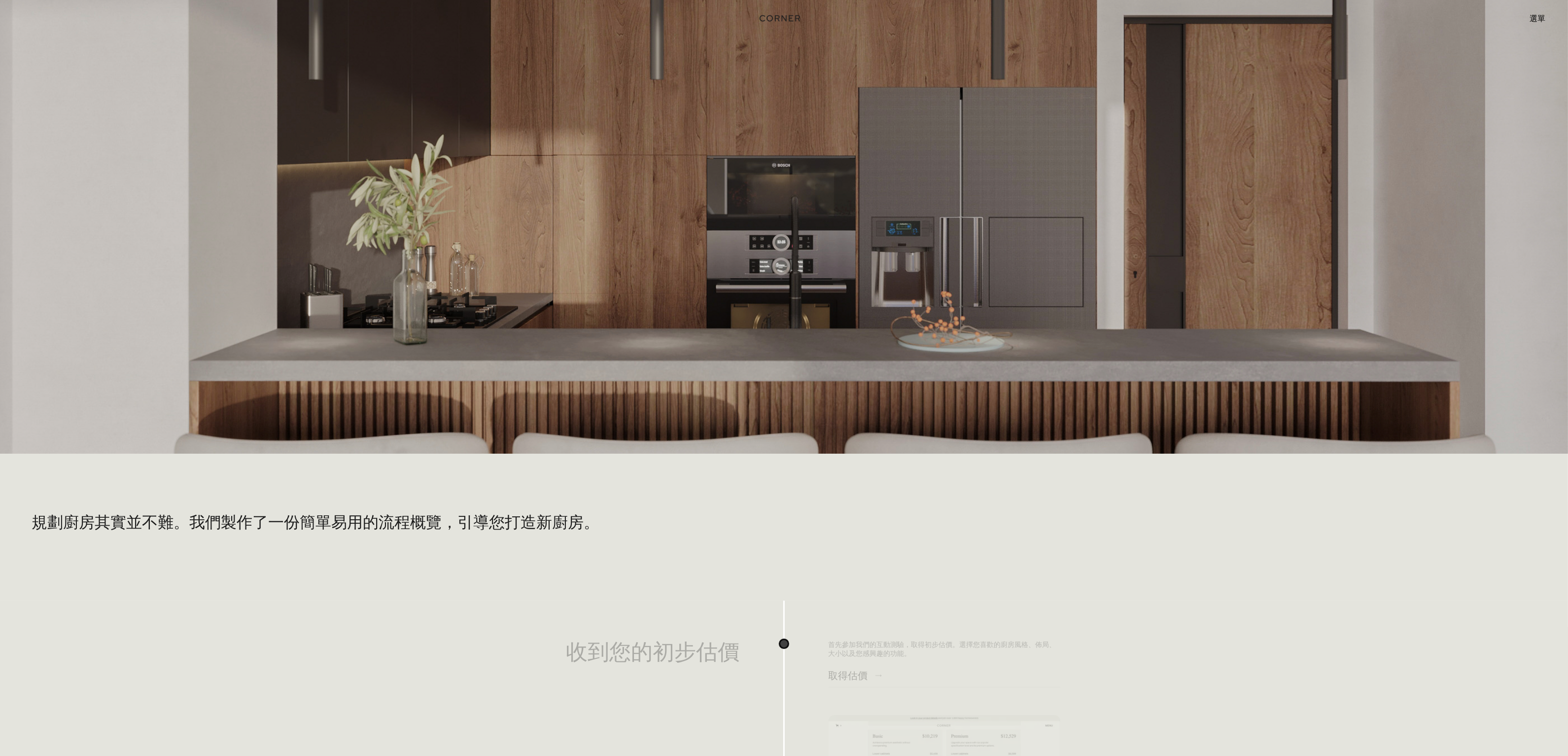
drag, startPoint x: 1536, startPoint y: 1, endPoint x: 1505, endPoint y: 38, distance: 48.3
click at [1457, 126] on div at bounding box center [784, 227] width 1568 height 454
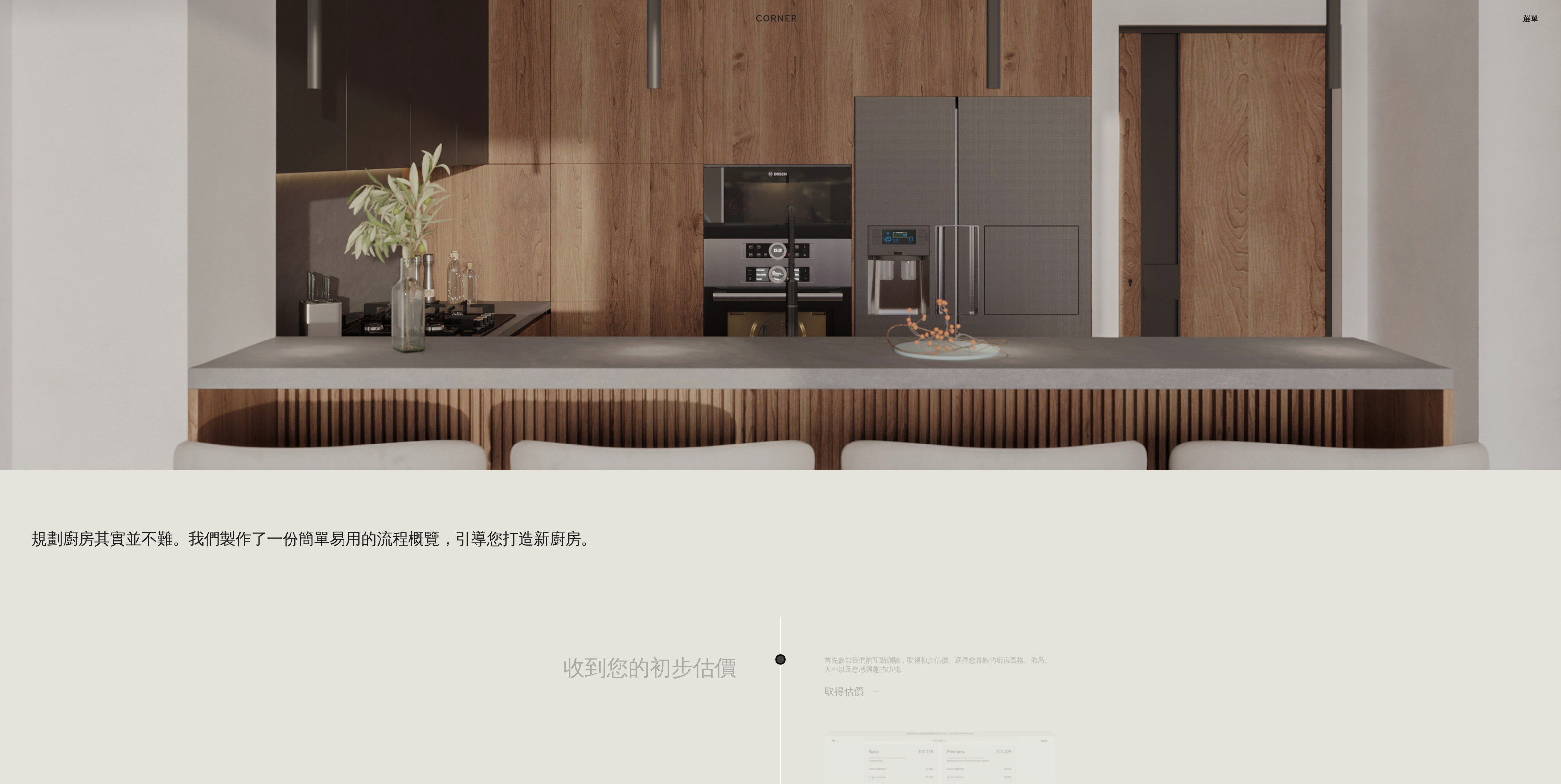
click at [1531, 21] on font "選單" at bounding box center [1531, 18] width 16 height 10
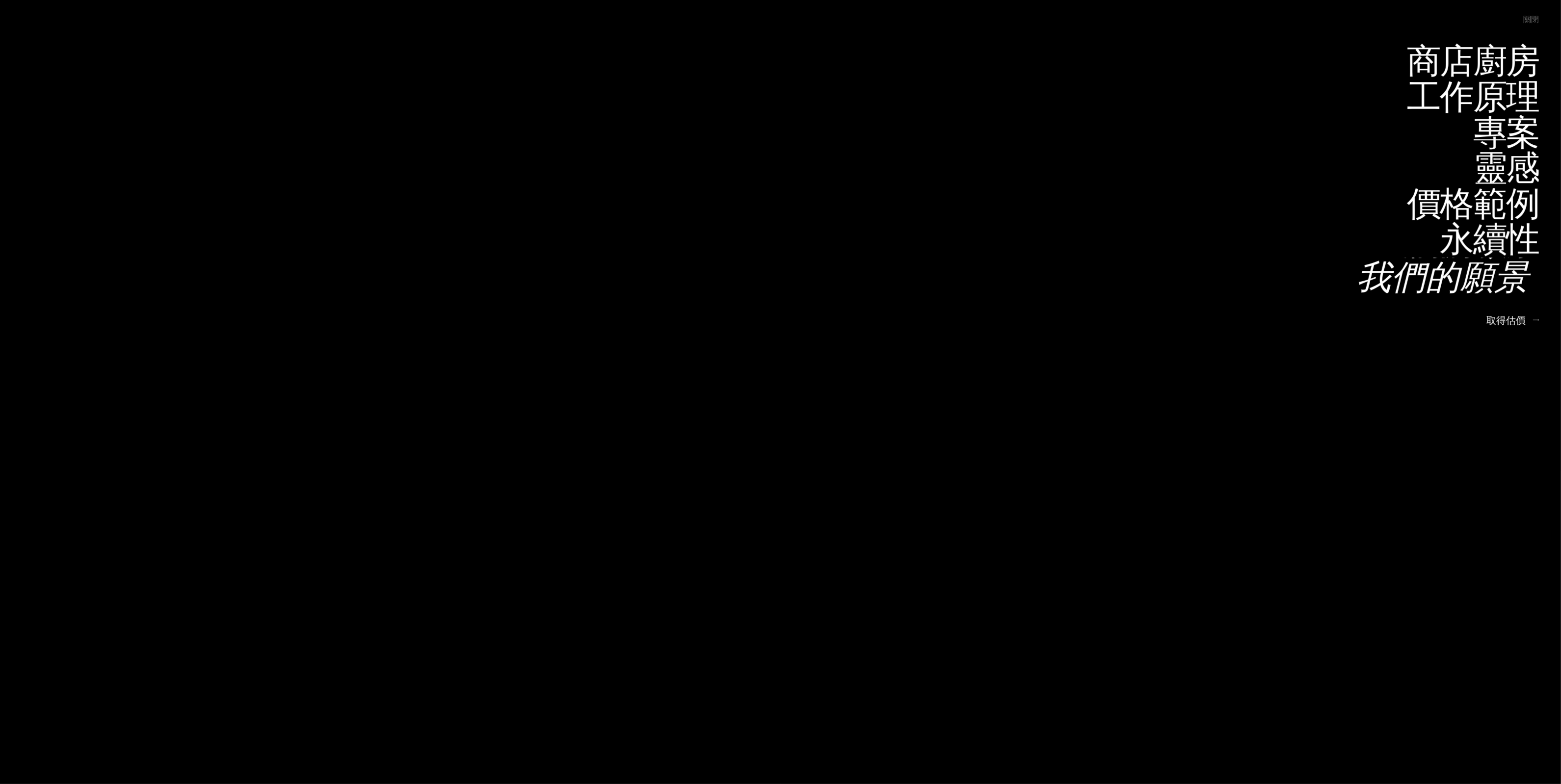
click at [1496, 260] on font "我們的願景" at bounding box center [1442, 275] width 172 height 48
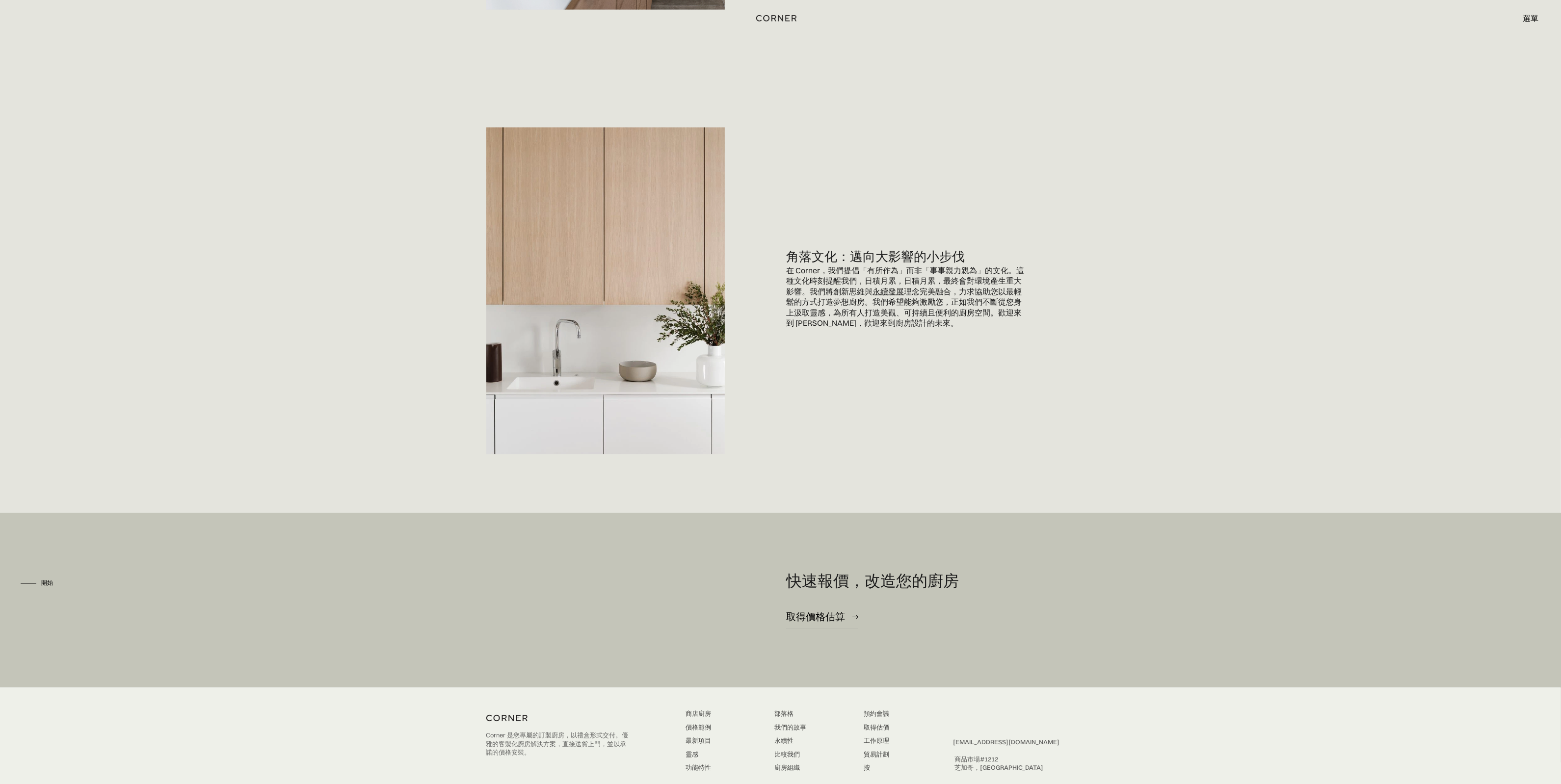
scroll to position [2853, 0]
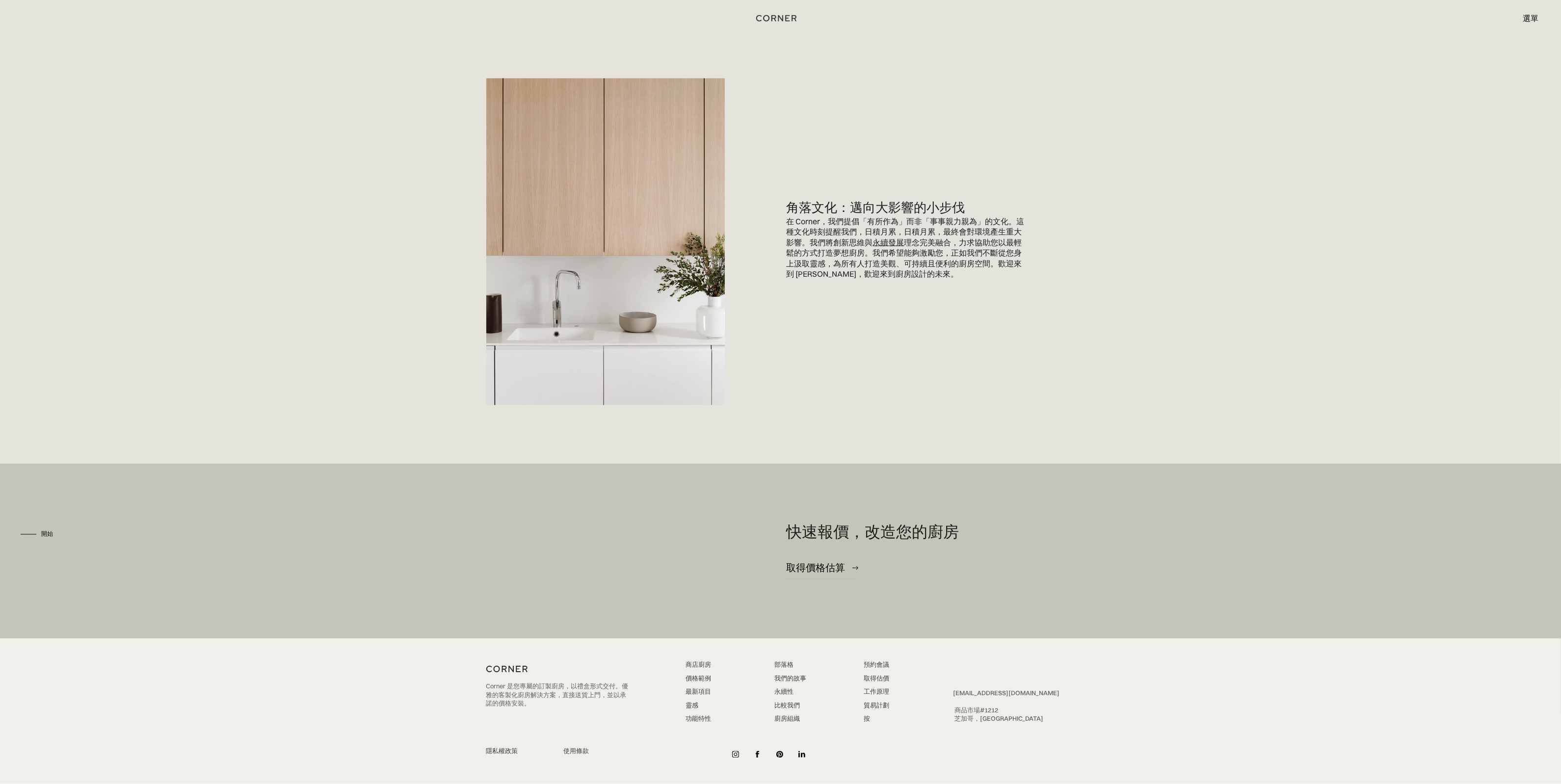
click at [694, 254] on img at bounding box center [606, 242] width 239 height 327
click at [971, 255] on font "理念完美融合，力求協助您以最輕鬆的方式打造夢想廚房。我們希望能夠激勵您，正如我們不斷從您身上汲取靈感，為所有人打造美觀、可持續且便利的廚房空間。歡迎來到 Co…" at bounding box center [904, 258] width 236 height 42
click at [880, 242] on font "永續發展" at bounding box center [889, 242] width 31 height 10
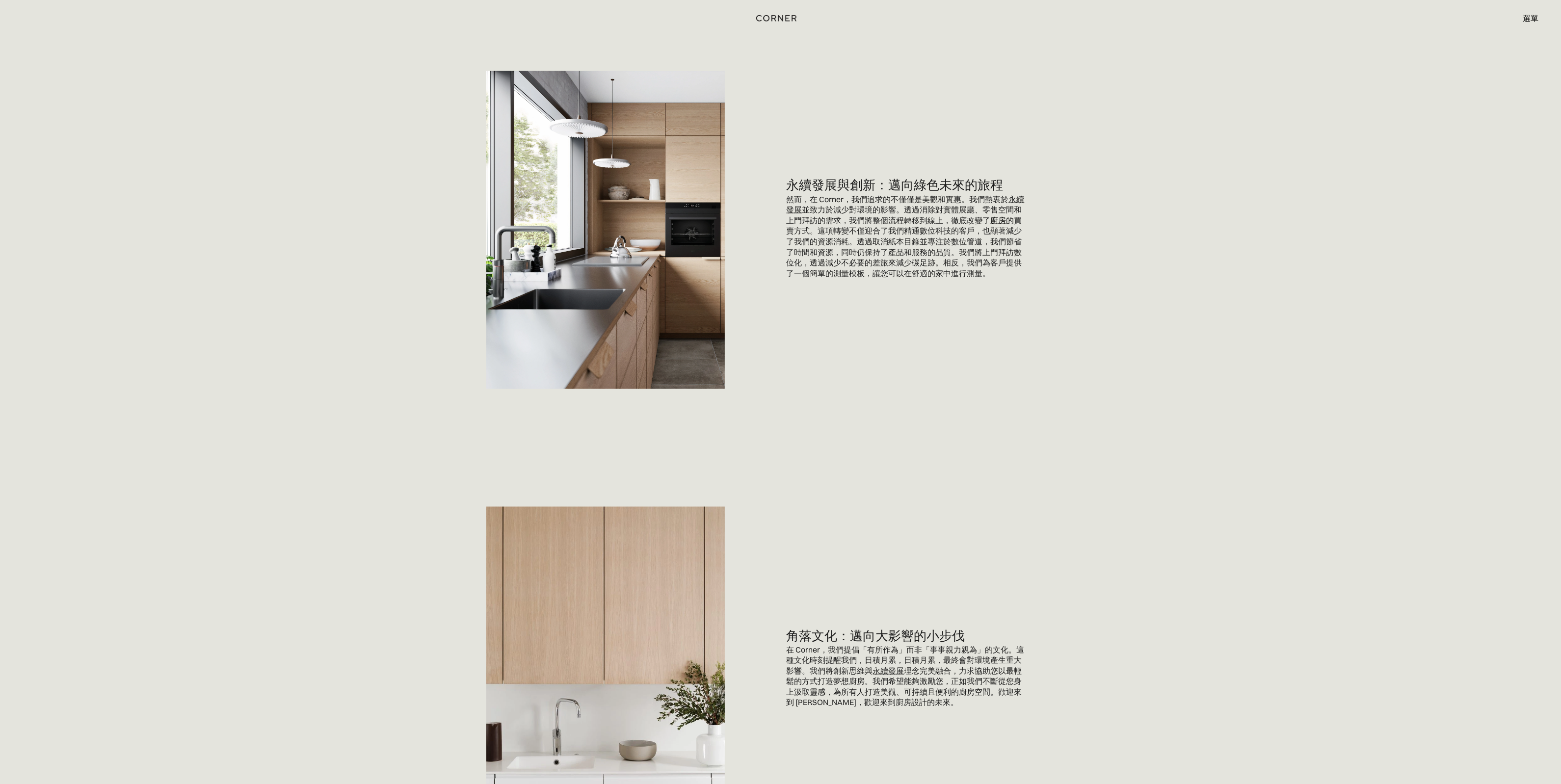
scroll to position [2423, 0]
drag, startPoint x: 1498, startPoint y: 0, endPoint x: 1434, endPoint y: 162, distance: 174.2
click at [1528, 17] on font "選單" at bounding box center [1531, 18] width 16 height 10
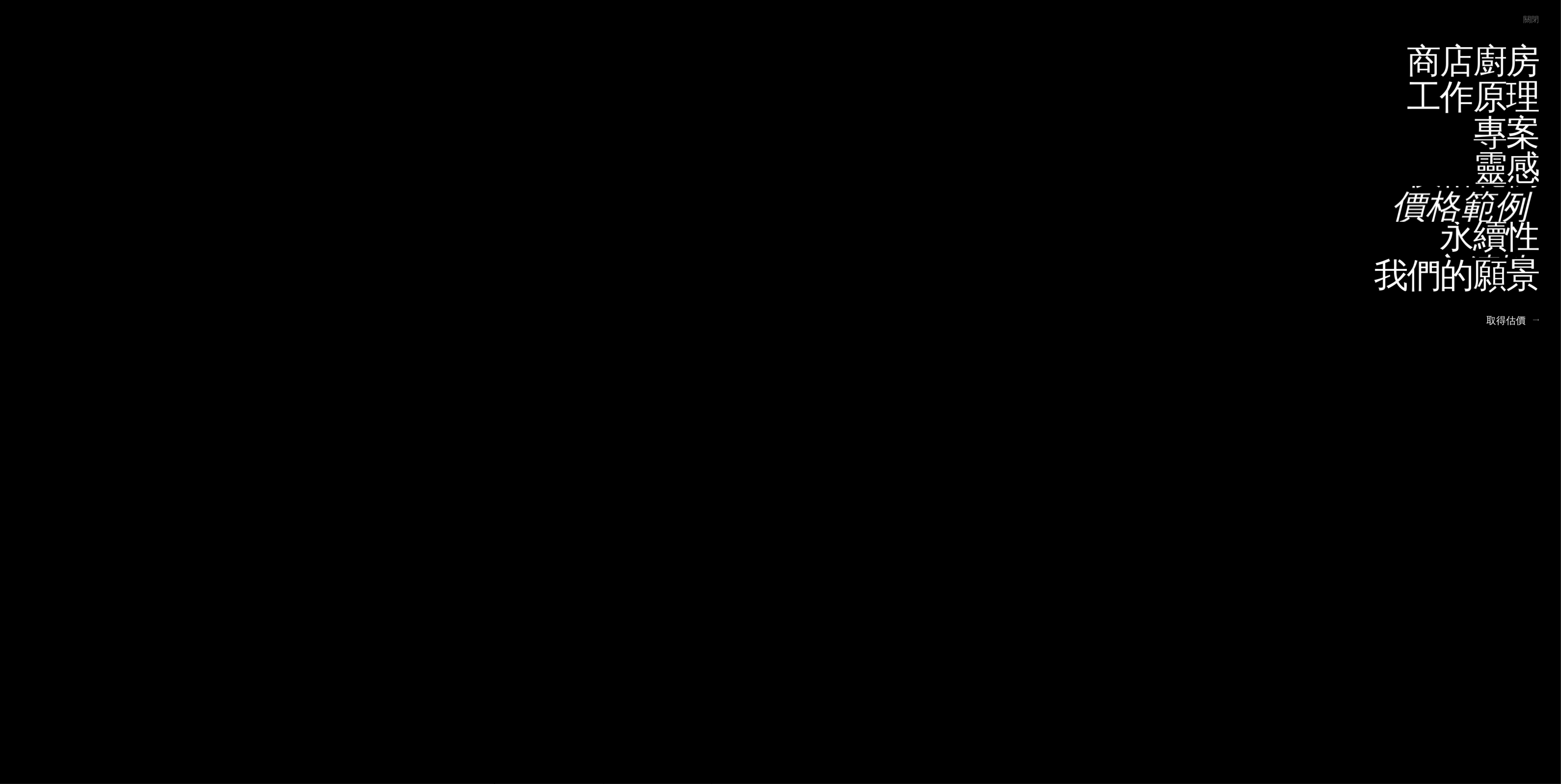
click at [1493, 198] on font "價格範例" at bounding box center [1460, 205] width 137 height 48
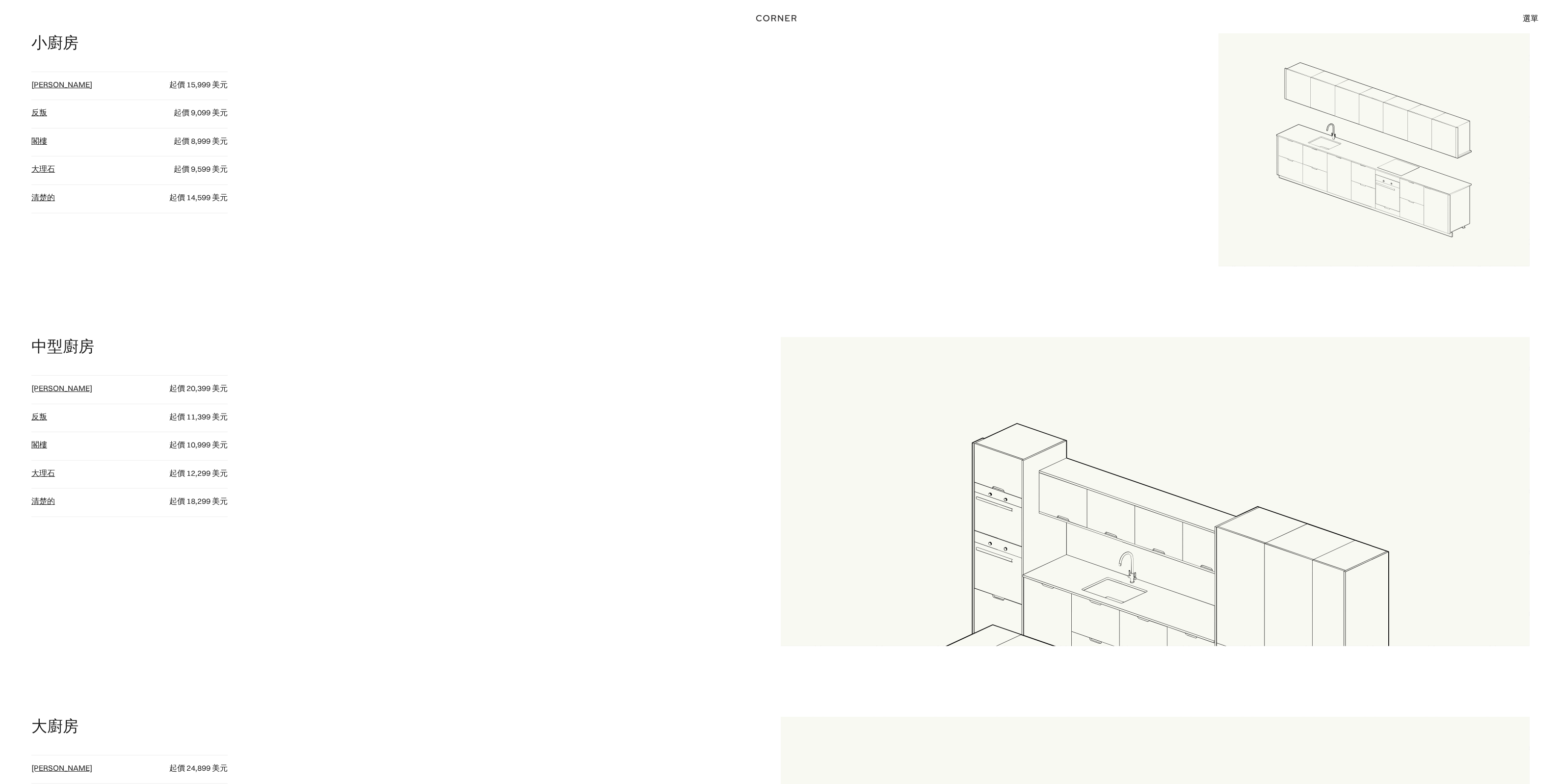
scroll to position [920, 0]
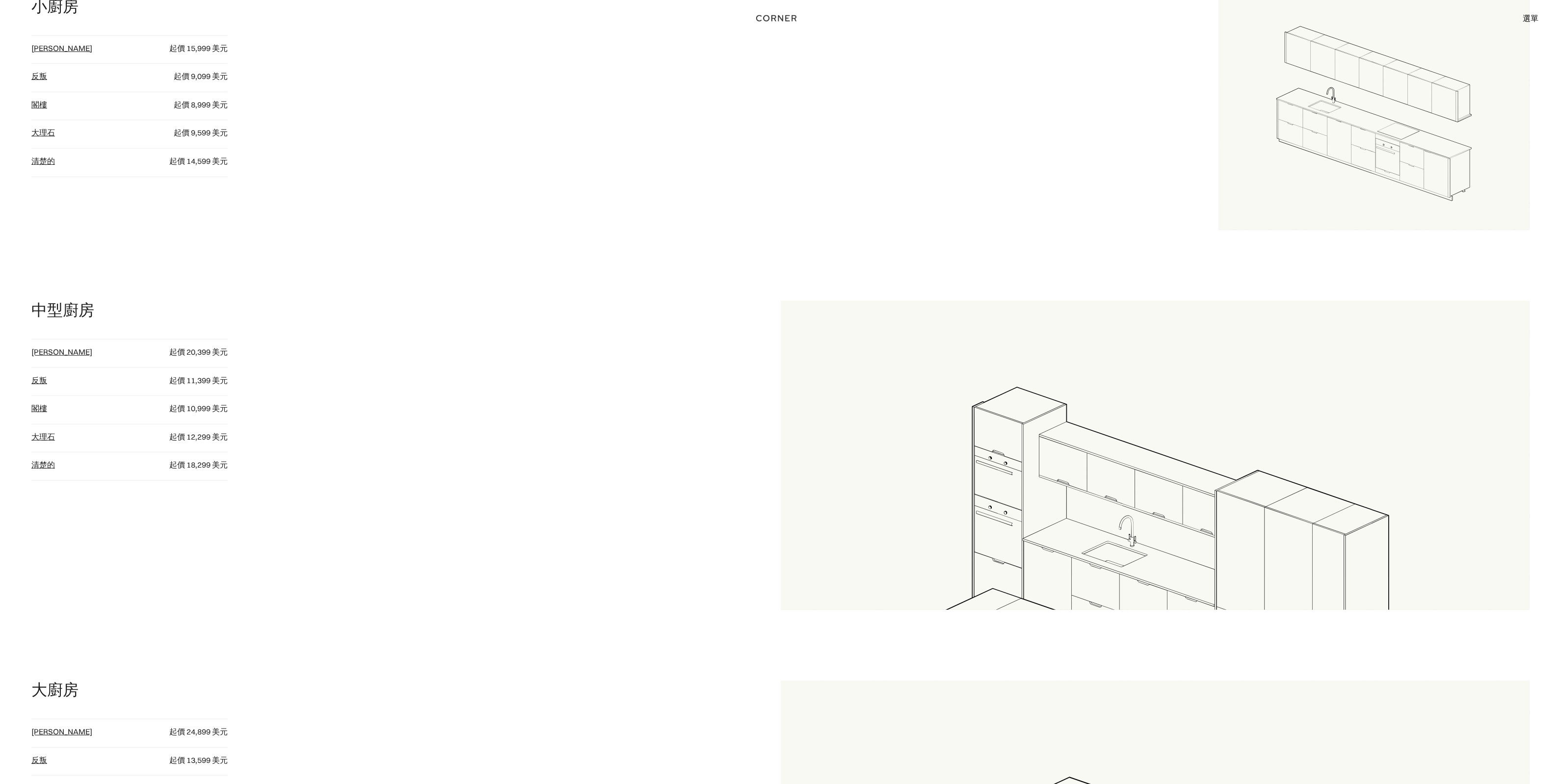
click at [1036, 446] on img at bounding box center [1156, 582] width 750 height 562
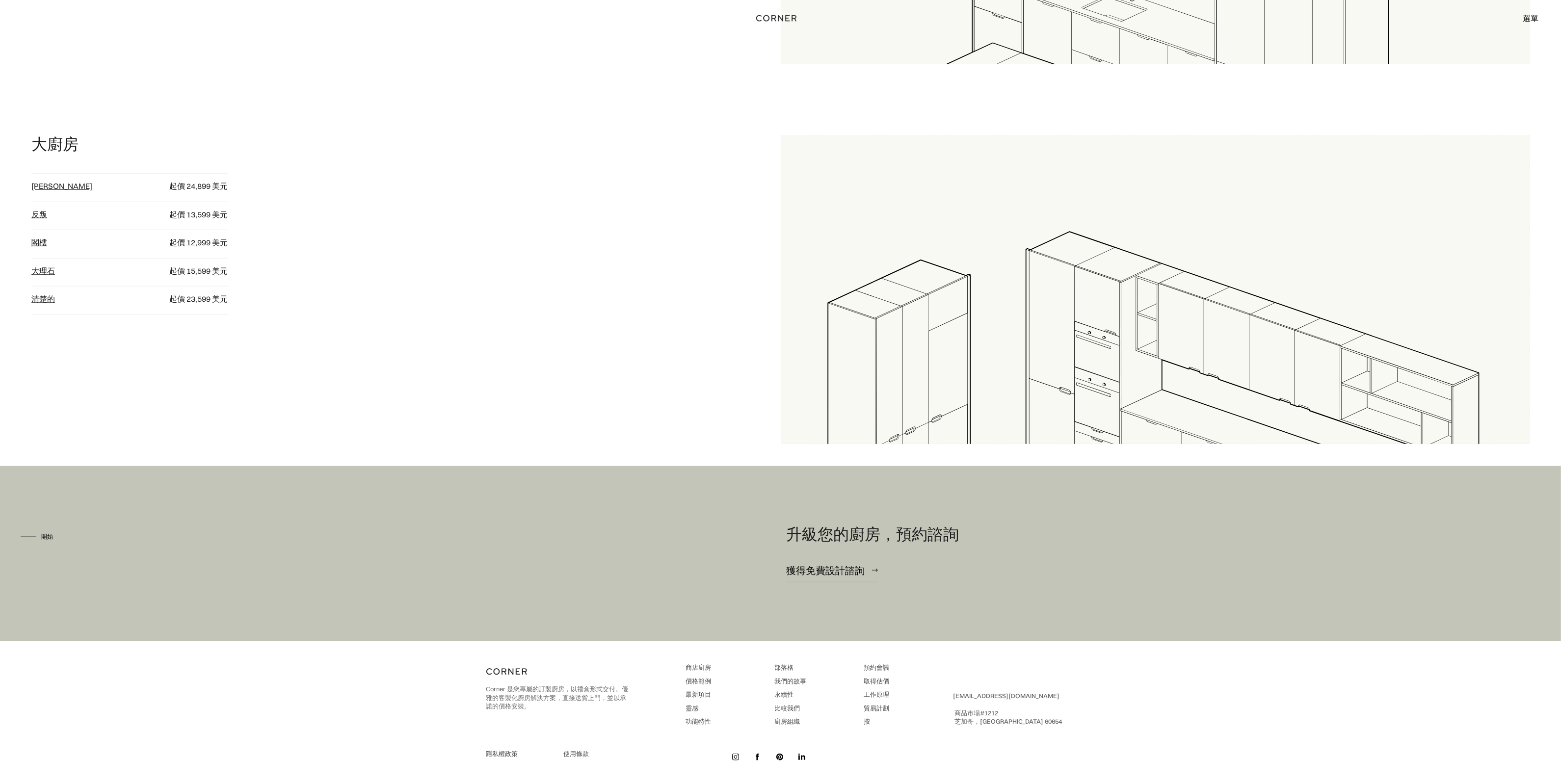
scroll to position [1468, 0]
click at [1085, 389] on img at bounding box center [1156, 414] width 750 height 562
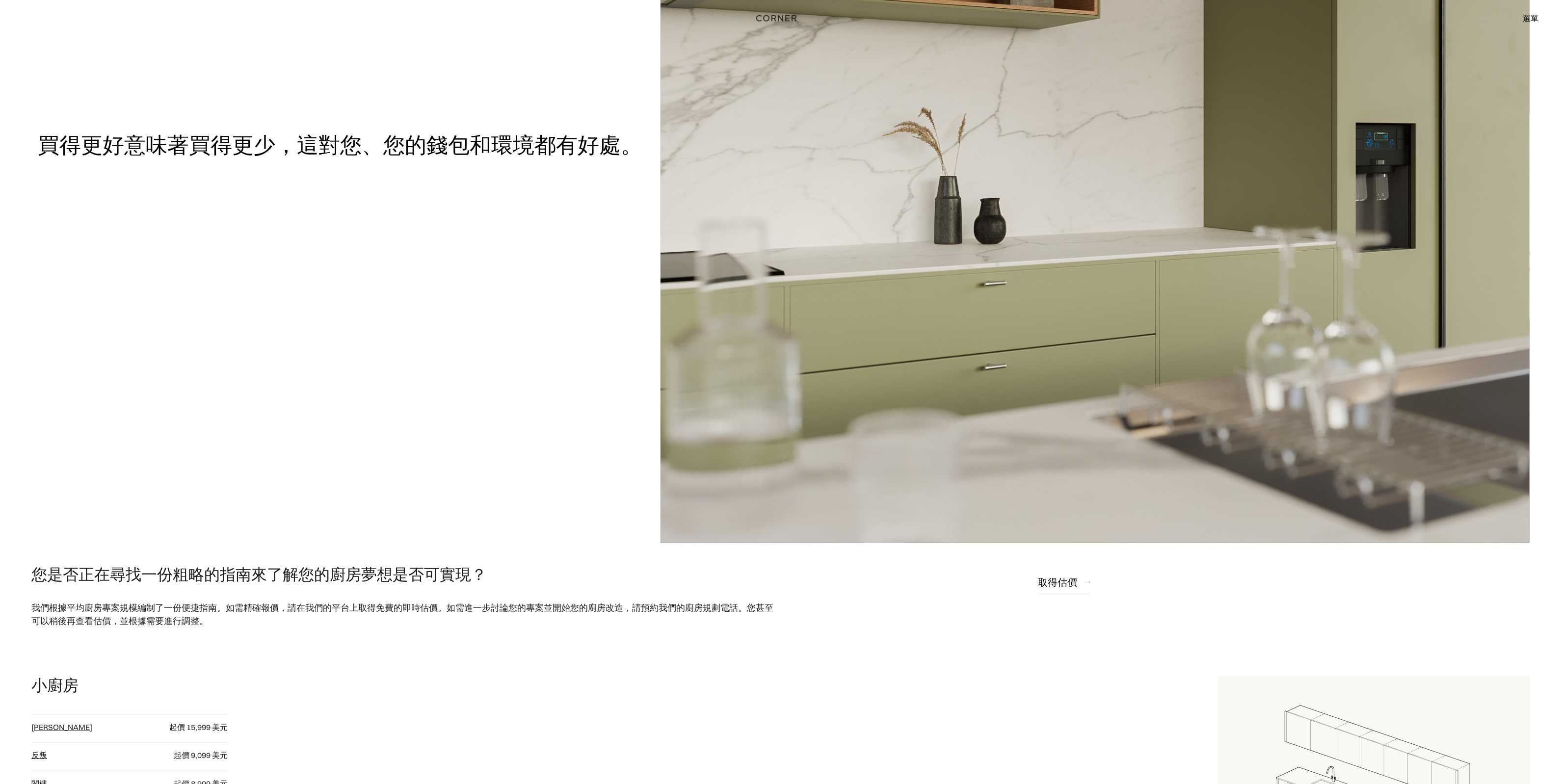
scroll to position [0, 0]
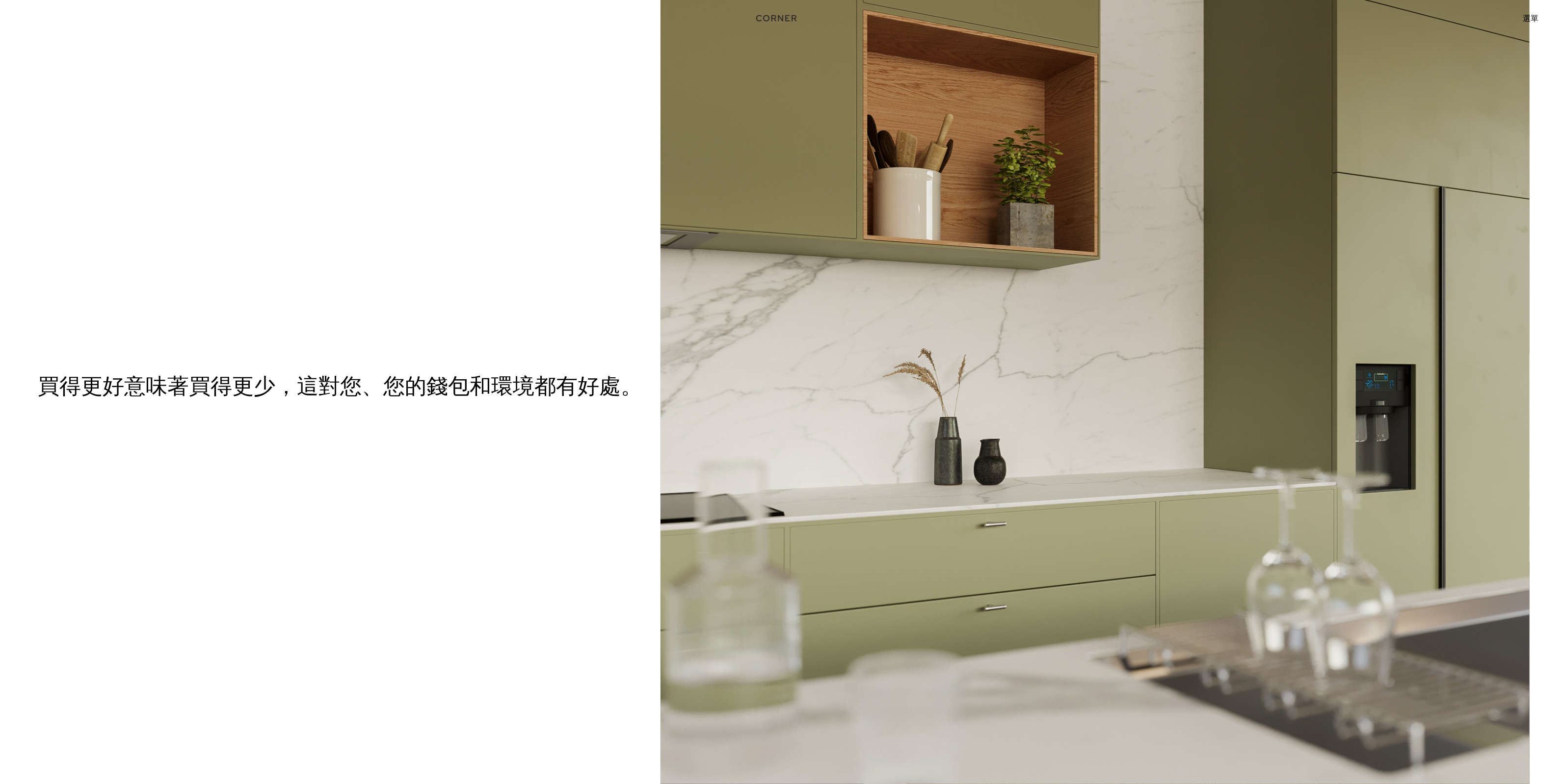
click at [1027, 410] on img at bounding box center [1095, 392] width 869 height 784
click at [260, 376] on font "買得更好意味著買得更少，這對您、您的錢包和環境都有好處。" at bounding box center [340, 386] width 605 height 26
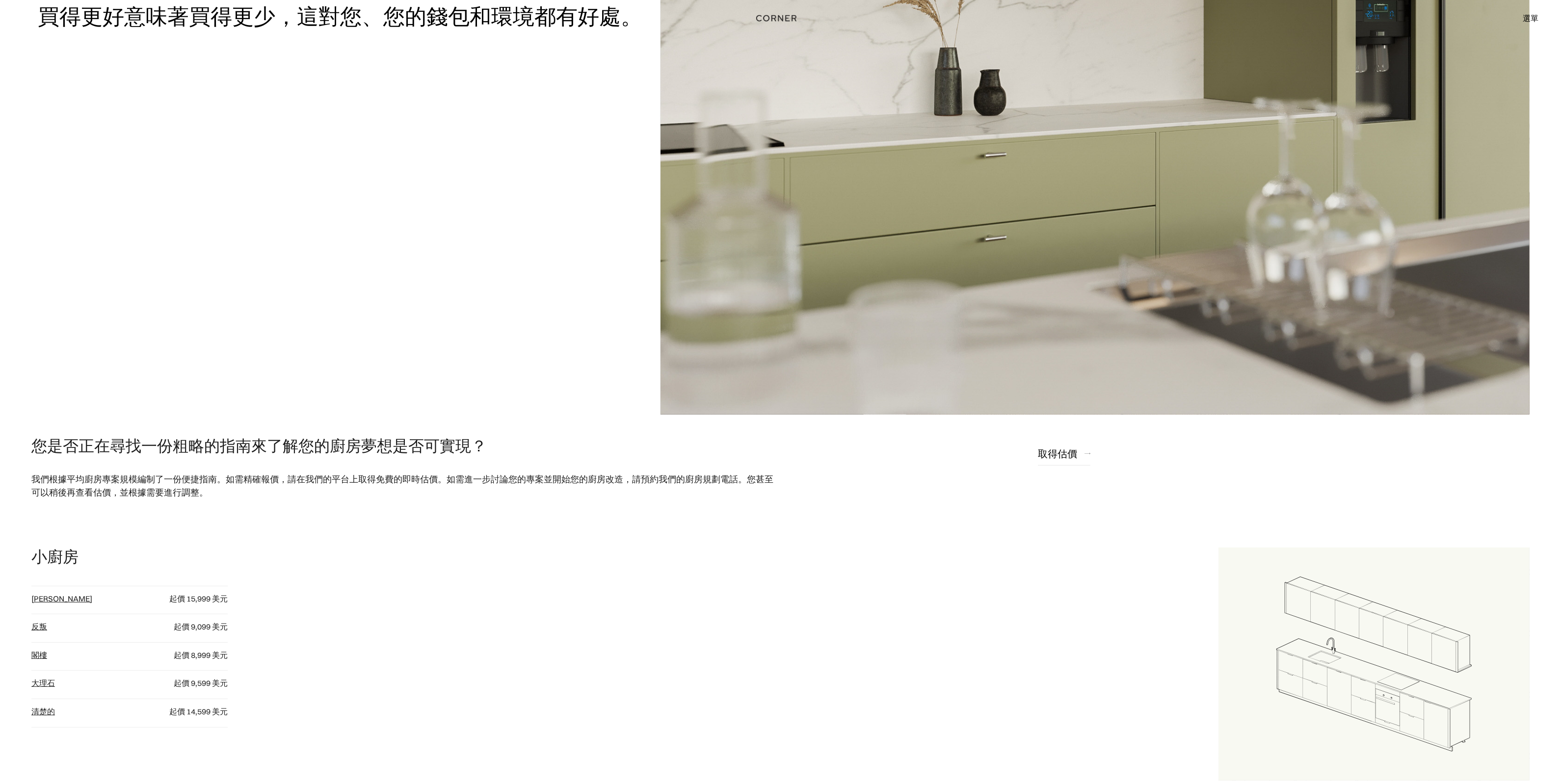
scroll to position [122, 0]
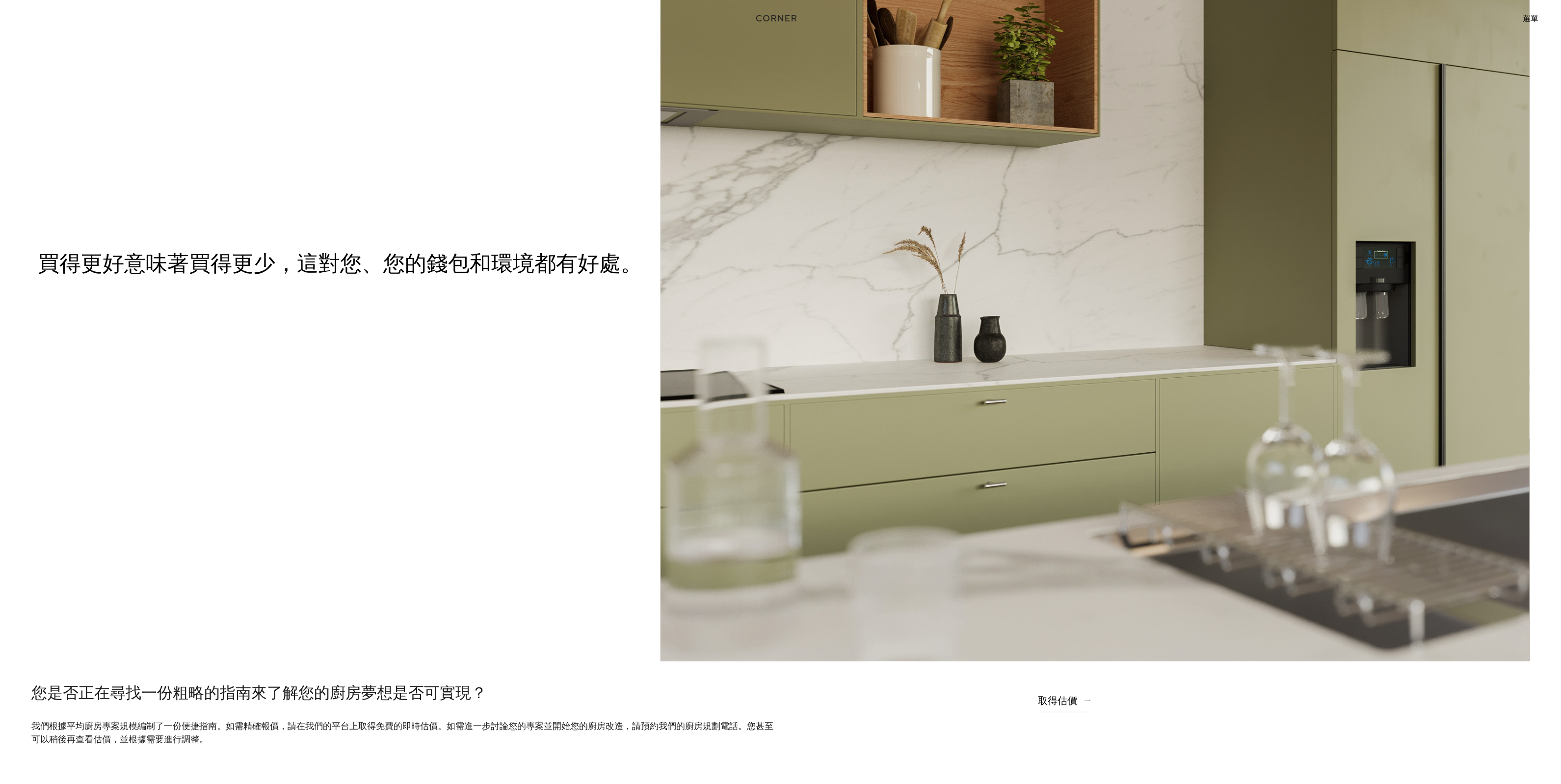
click at [1531, 14] on font "選單" at bounding box center [1531, 18] width 16 height 10
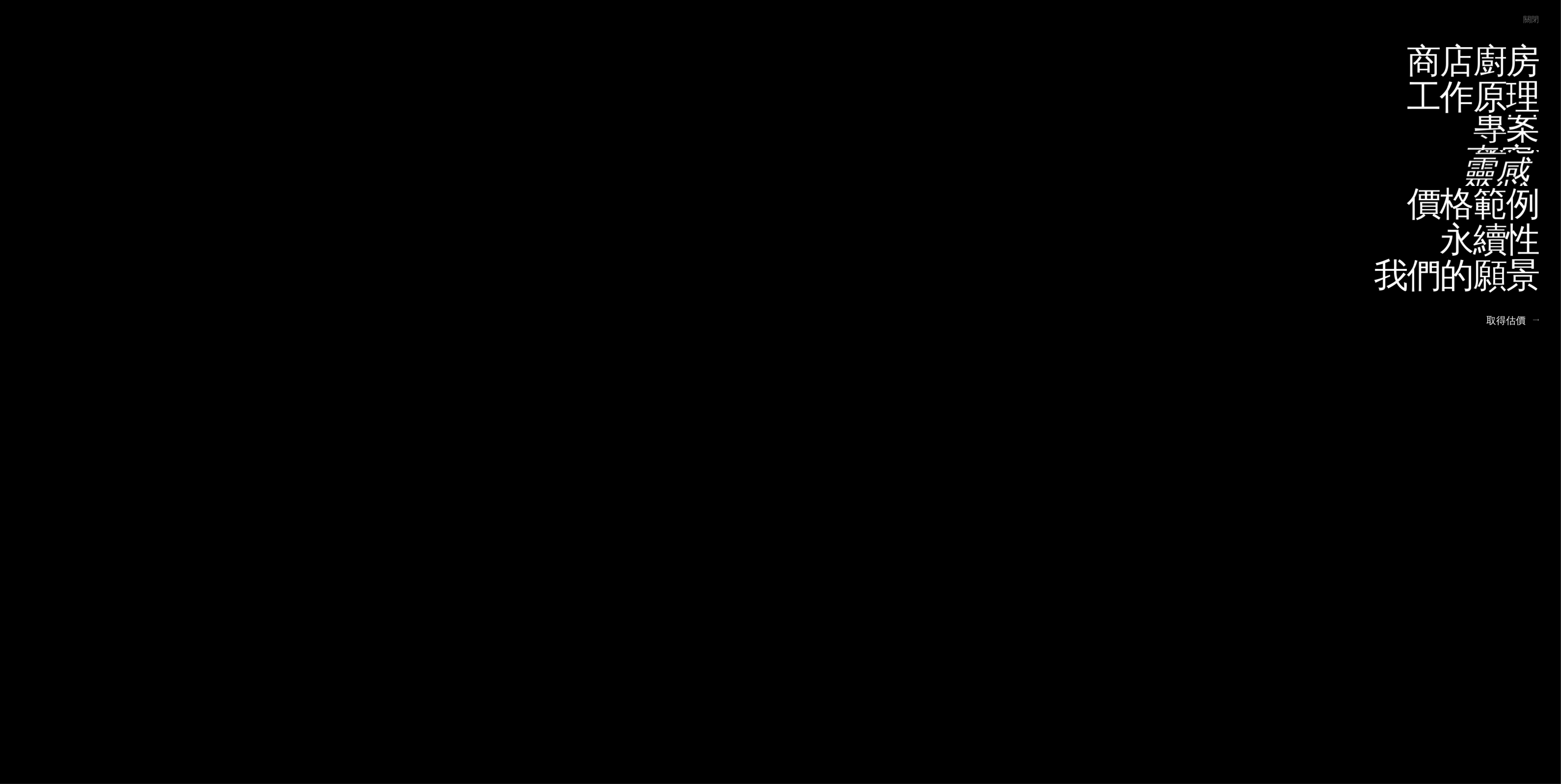
click at [1517, 177] on font "靈感" at bounding box center [1495, 172] width 69 height 48
click at [1505, 173] on font "靈感" at bounding box center [1495, 167] width 69 height 48
